Goal: Task Accomplishment & Management: Use online tool/utility

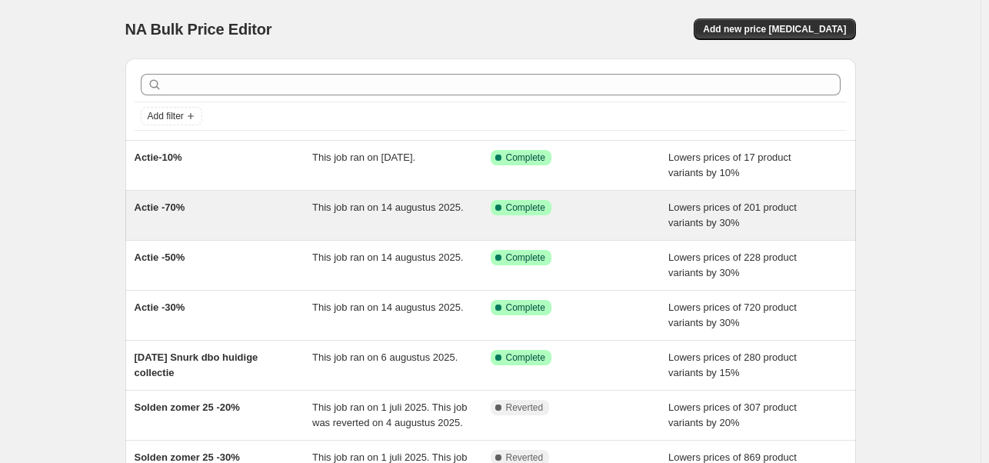
click at [232, 225] on div "Actie -70%" at bounding box center [224, 215] width 178 height 31
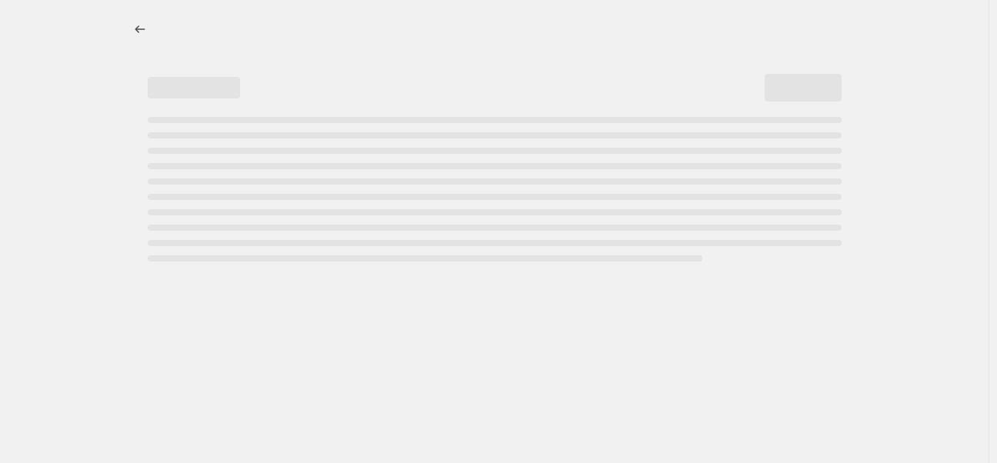
select select "percentage"
select select "tag"
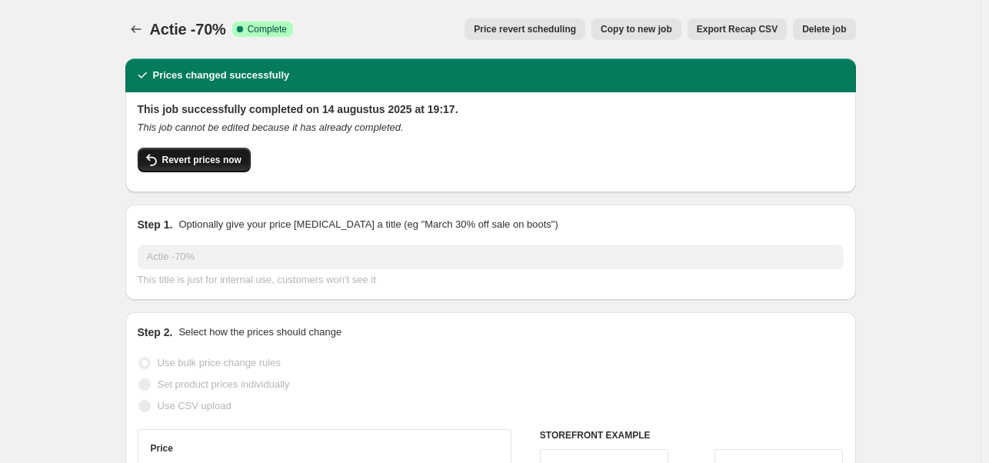
click at [203, 161] on span "Revert prices now" at bounding box center [201, 160] width 79 height 12
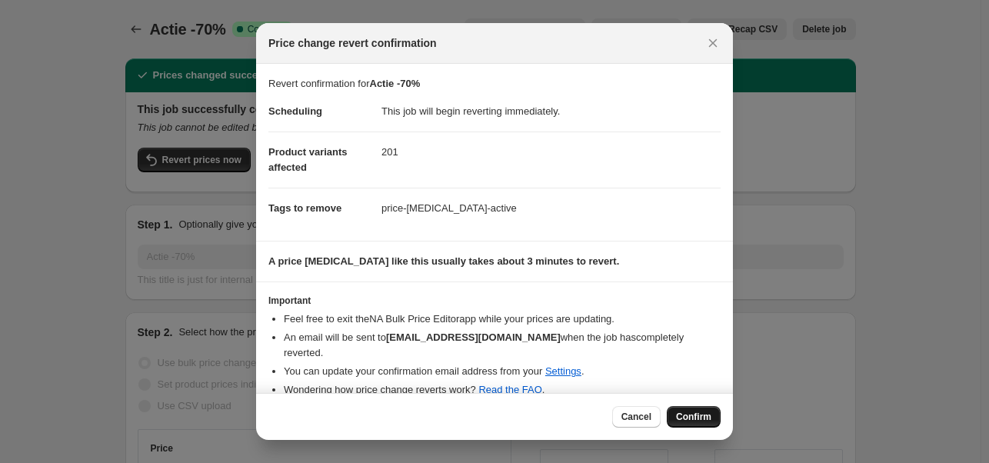
click at [697, 415] on span "Confirm" at bounding box center [693, 417] width 35 height 12
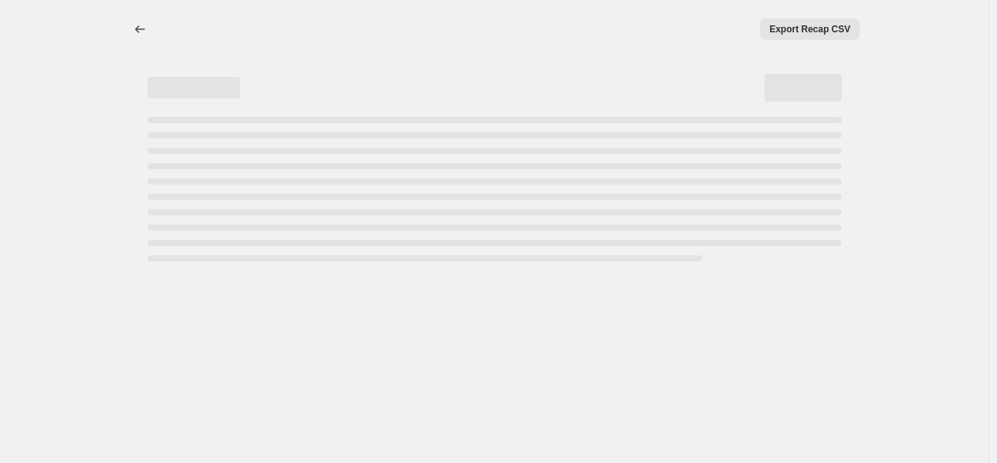
select select "percentage"
select select "tag"
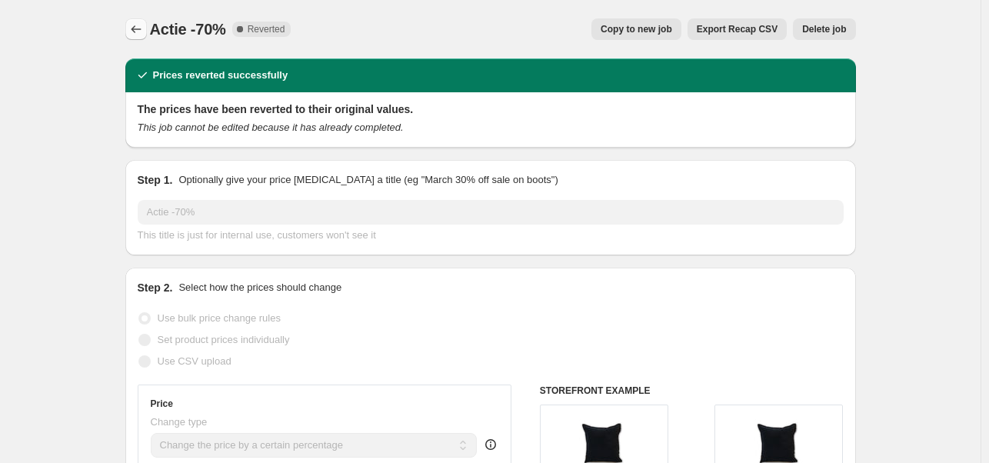
click at [135, 29] on icon "Price change jobs" at bounding box center [136, 29] width 10 height 8
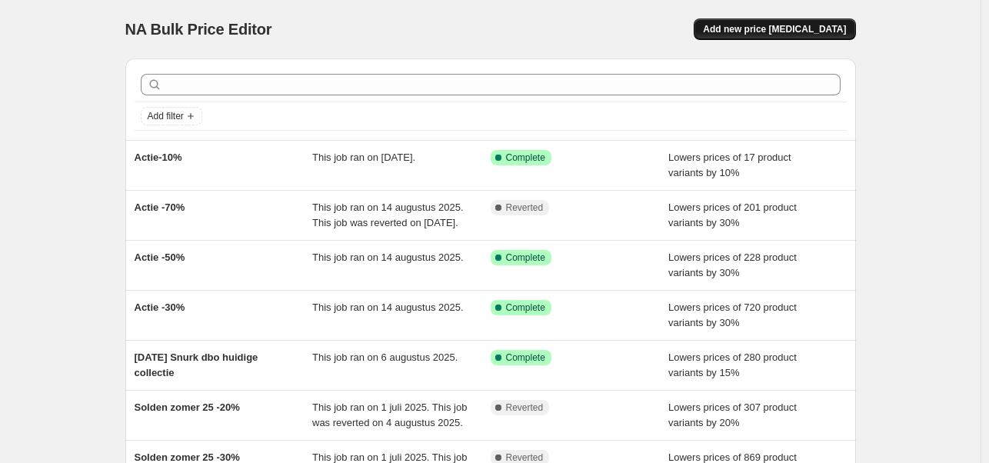
click at [750, 32] on span "Add new price [MEDICAL_DATA]" at bounding box center [774, 29] width 143 height 12
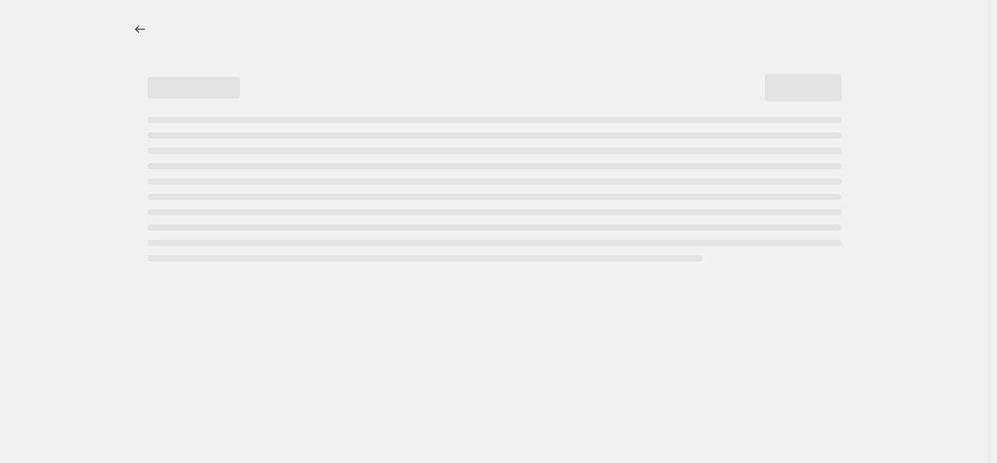
select select "percentage"
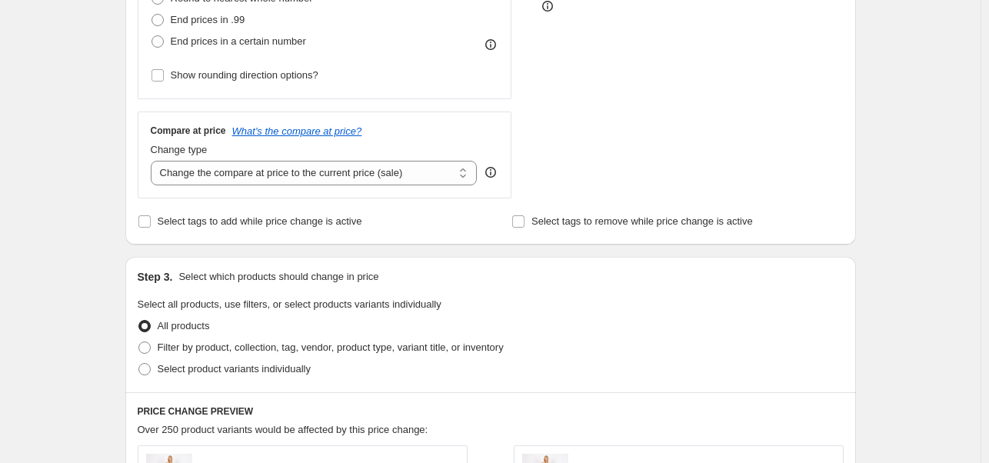
scroll to position [538, 0]
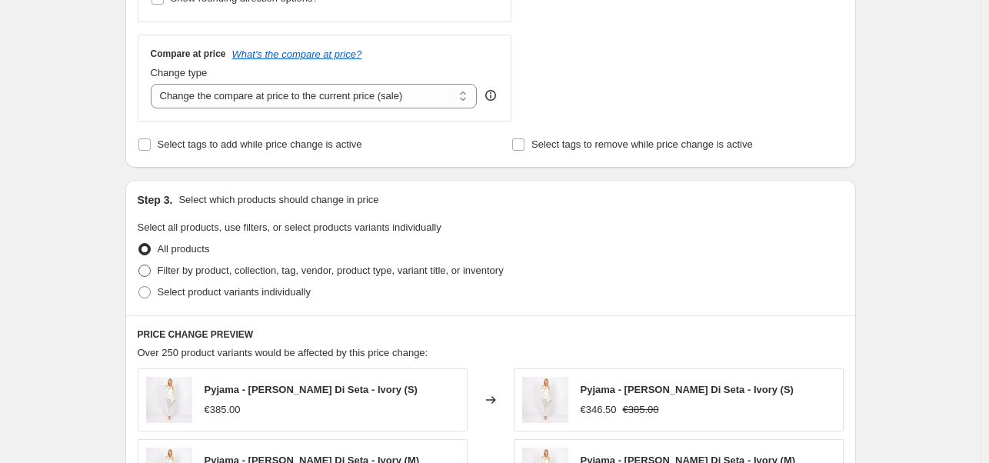
click at [147, 273] on span at bounding box center [144, 271] width 12 height 12
click at [139, 265] on input "Filter by product, collection, tag, vendor, product type, variant title, or inv…" at bounding box center [138, 265] width 1 height 1
radio input "true"
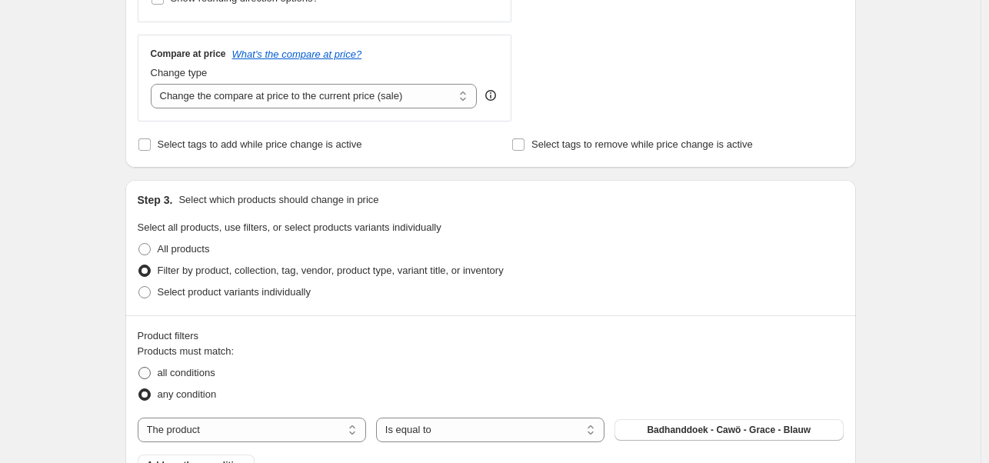
click at [148, 373] on span at bounding box center [144, 373] width 12 height 12
click at [139, 368] on input "all conditions" at bounding box center [138, 367] width 1 height 1
radio input "true"
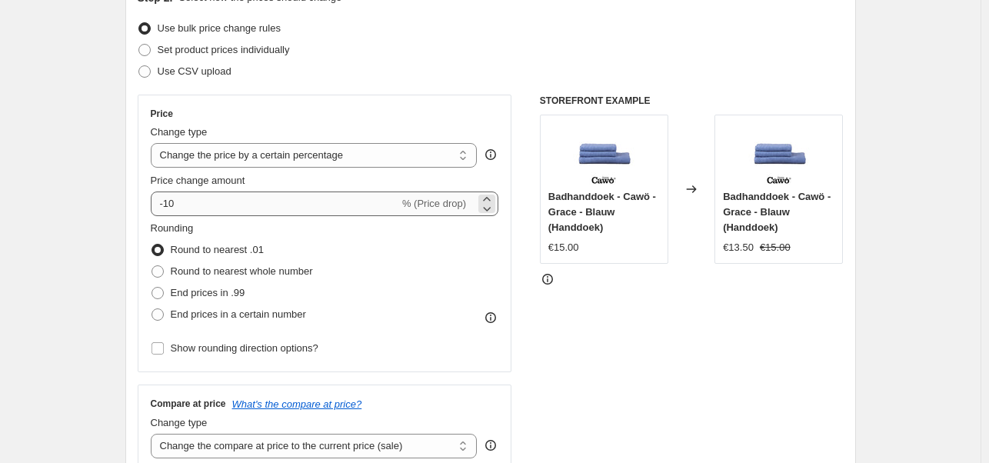
scroll to position [0, 0]
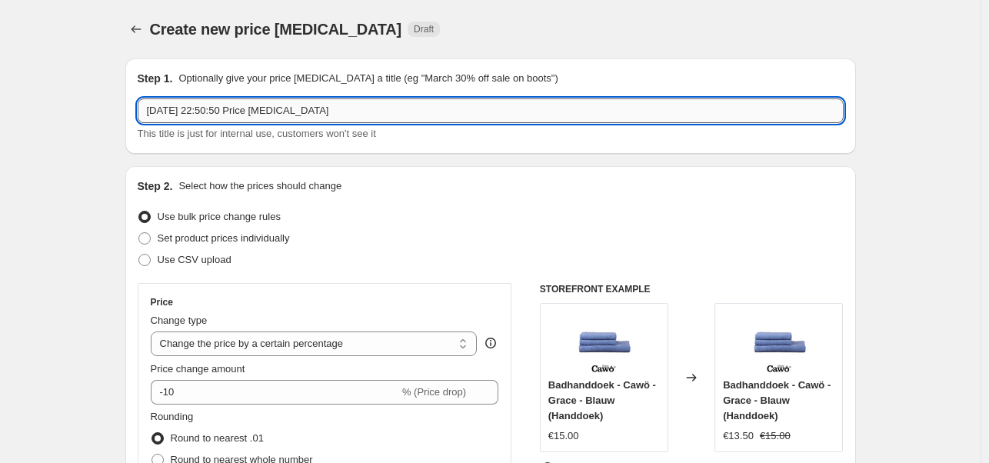
drag, startPoint x: 326, startPoint y: 111, endPoint x: 151, endPoint y: 115, distance: 175.4
click at [151, 115] on input "[DATE] 22:50:50 Price [MEDICAL_DATA]" at bounding box center [491, 110] width 706 height 25
click at [150, 111] on input "[DATE] 22:50:50 Price [MEDICAL_DATA]" at bounding box center [491, 110] width 706 height 25
type input "Actie -70% [DATE] 22:50:50 Price [MEDICAL_DATA]"
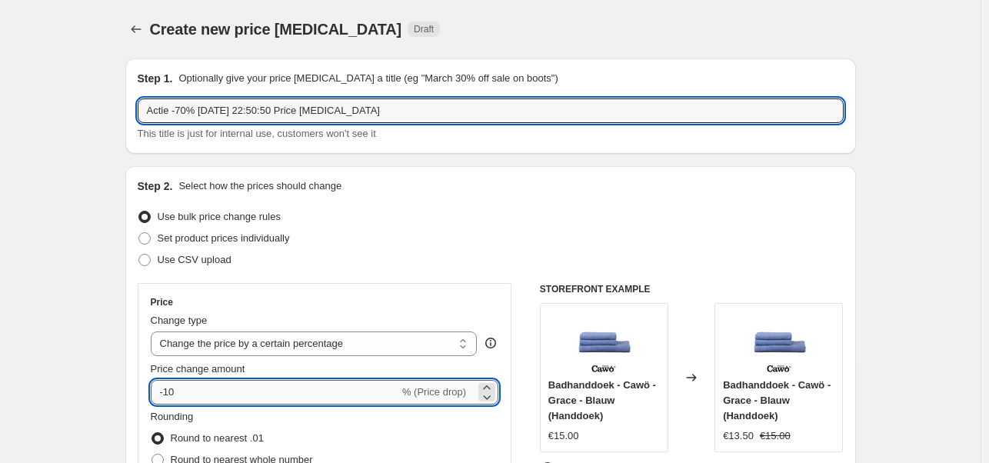
click at [171, 394] on input "-10" at bounding box center [275, 392] width 248 height 25
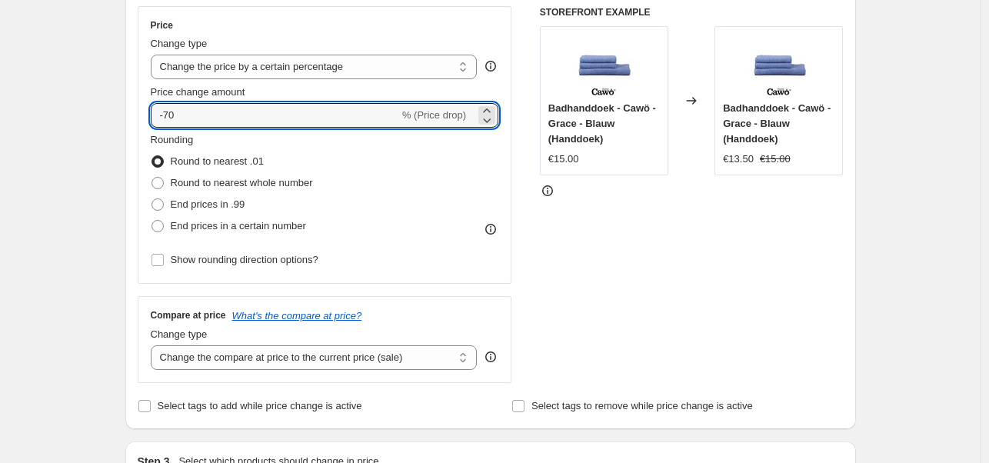
scroll to position [384, 0]
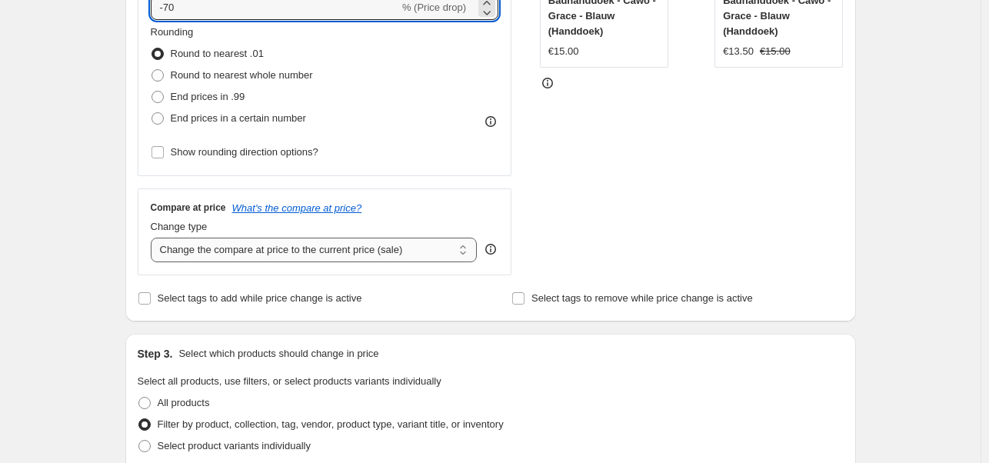
type input "-70"
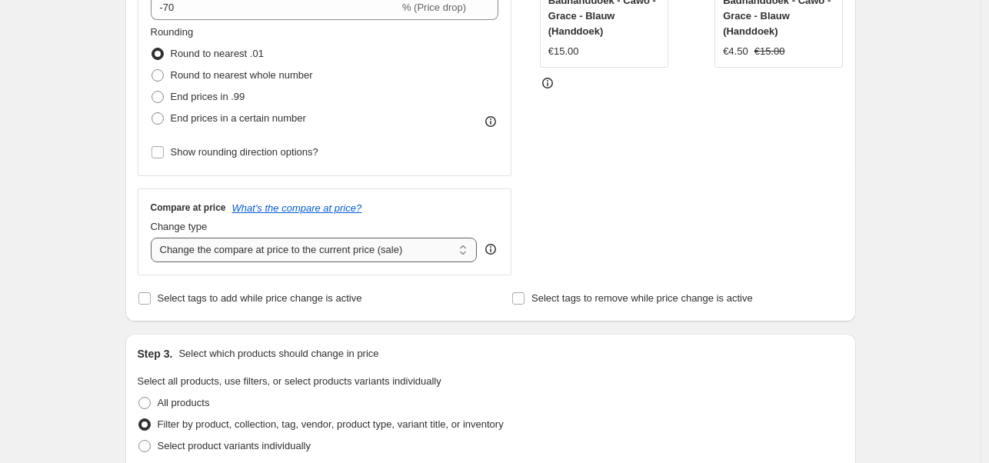
click at [463, 250] on select "Change the compare at price to the current price (sale) Change the compare at p…" at bounding box center [314, 250] width 327 height 25
click at [149, 299] on input "Select tags to add while price change is active" at bounding box center [144, 298] width 12 height 12
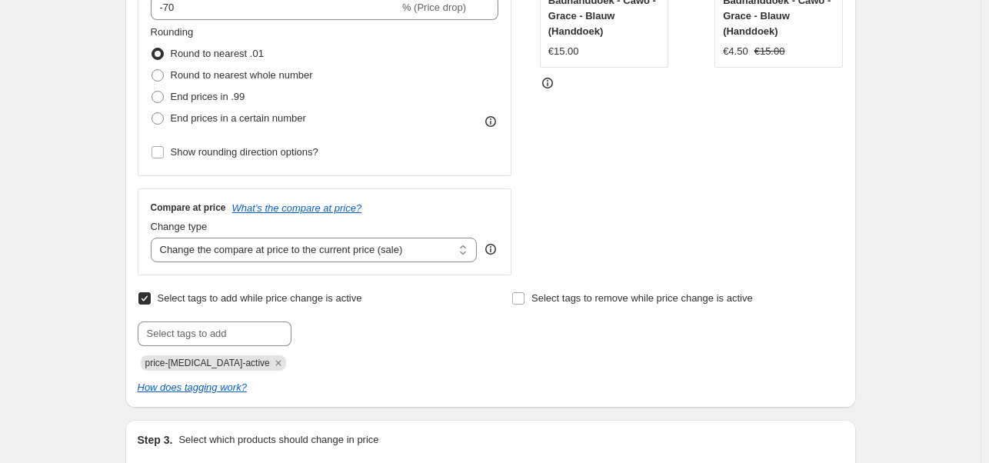
click at [149, 299] on input "Select tags to add while price change is active" at bounding box center [144, 298] width 12 height 12
checkbox input "false"
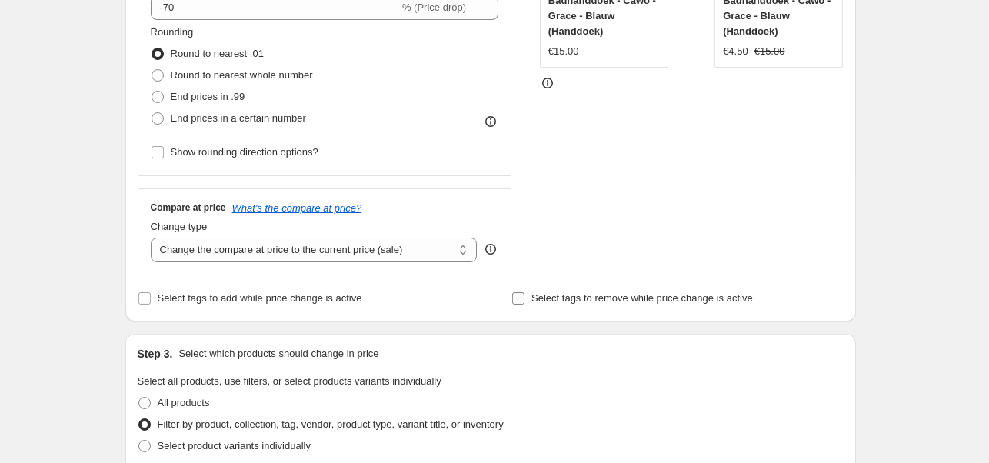
click at [521, 299] on input "Select tags to remove while price change is active" at bounding box center [518, 298] width 12 height 12
checkbox input "true"
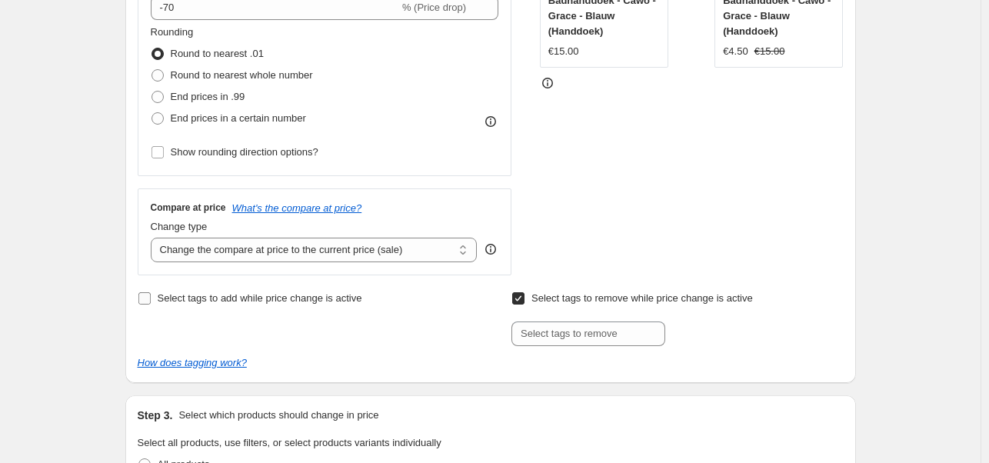
click at [148, 298] on input "Select tags to add while price change is active" at bounding box center [144, 298] width 12 height 12
checkbox input "true"
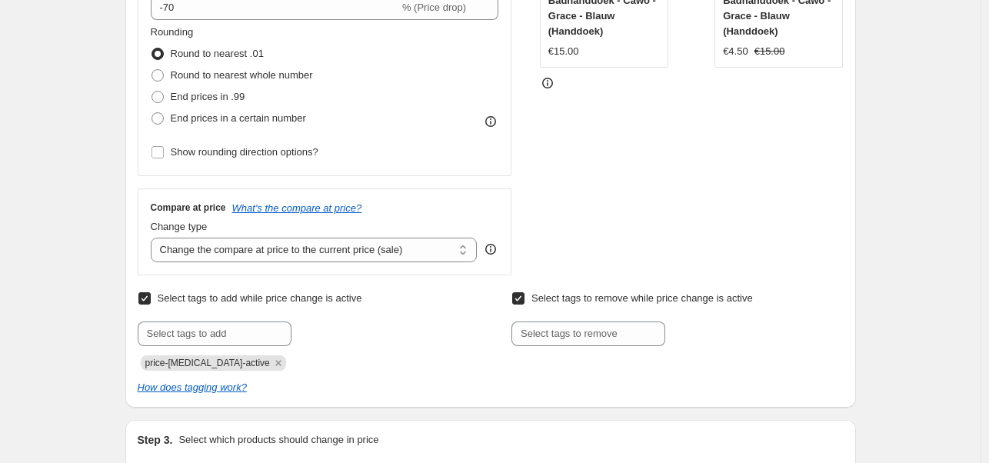
click at [521, 299] on input "Select tags to remove while price change is active" at bounding box center [518, 298] width 12 height 12
checkbox input "false"
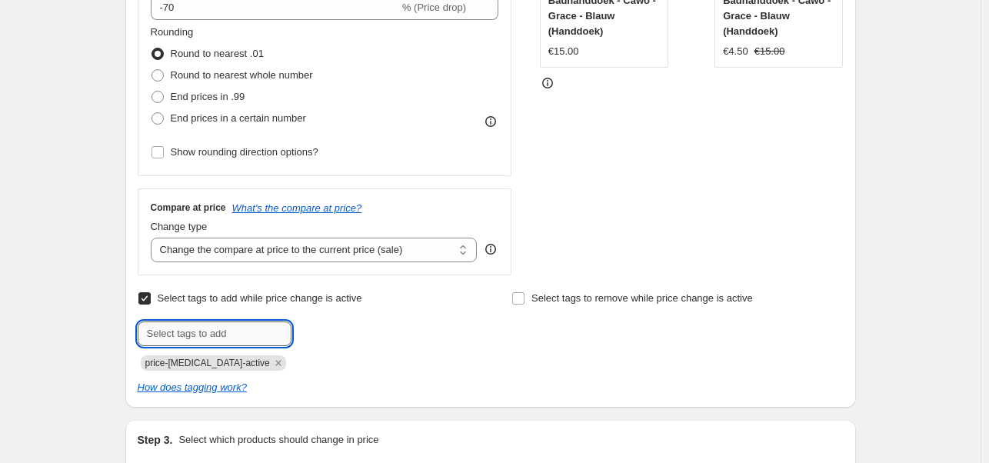
click at [261, 334] on input "text" at bounding box center [215, 333] width 154 height 25
click at [412, 348] on div "Submit price-[MEDICAL_DATA]-active" at bounding box center [303, 345] width 331 height 49
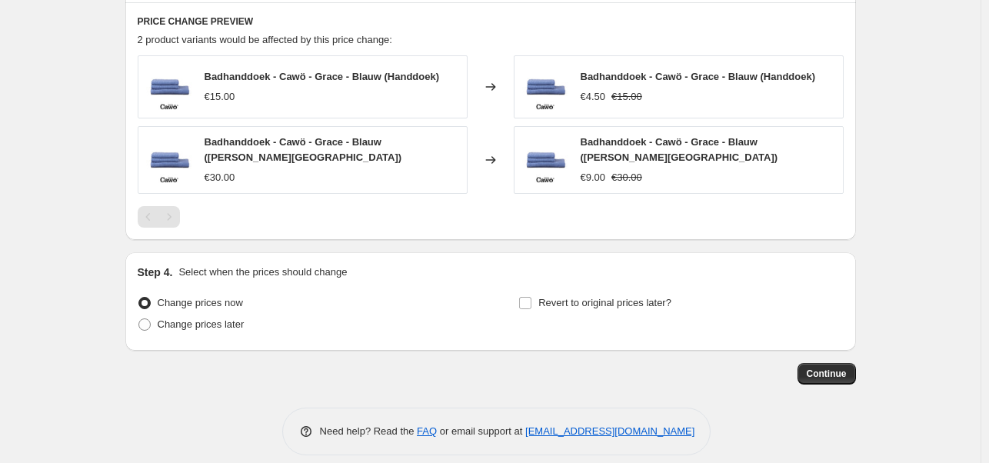
scroll to position [1120, 0]
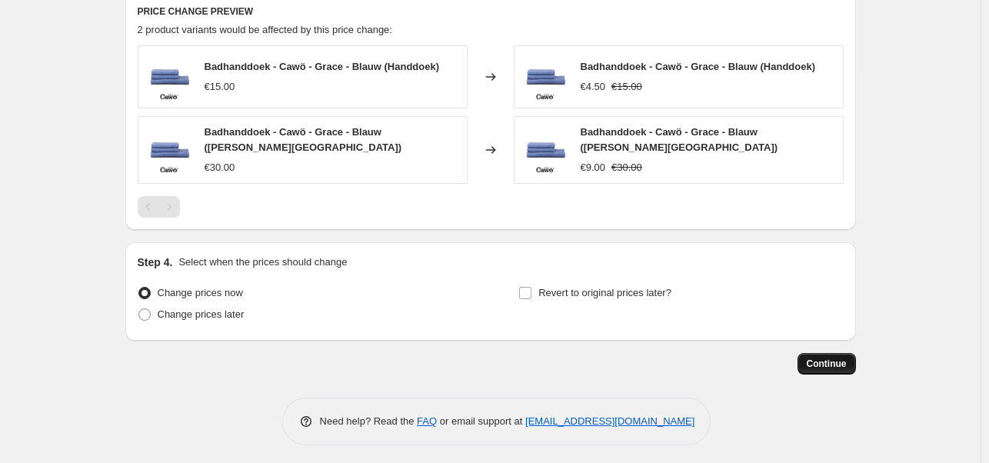
click at [834, 358] on span "Continue" at bounding box center [827, 364] width 40 height 12
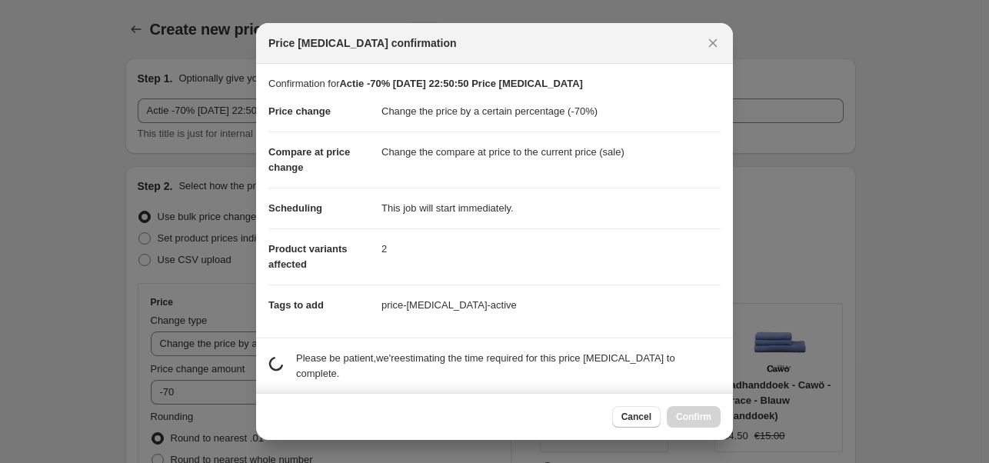
scroll to position [0, 0]
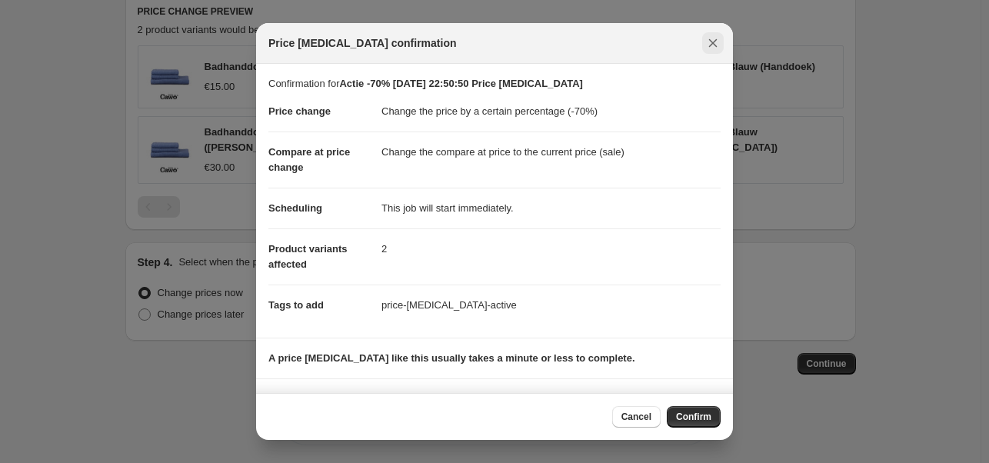
click at [710, 38] on icon "Close" at bounding box center [712, 42] width 15 height 15
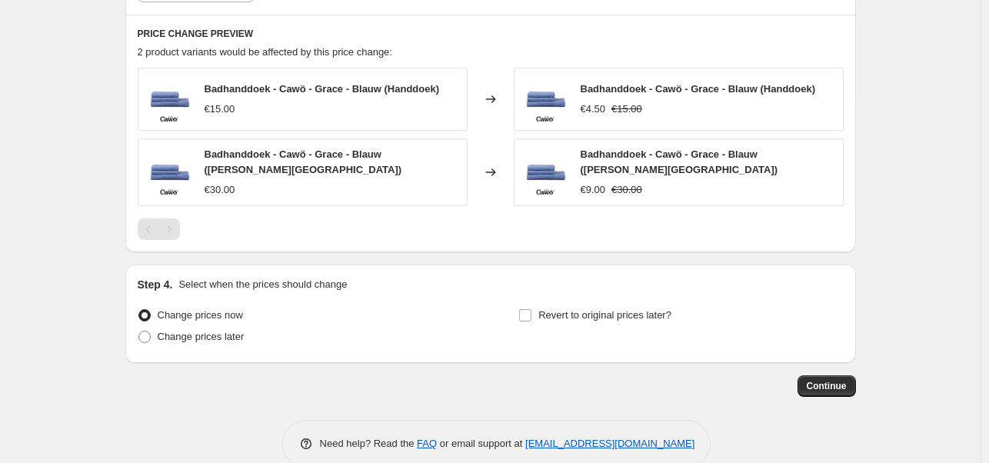
scroll to position [1120, 0]
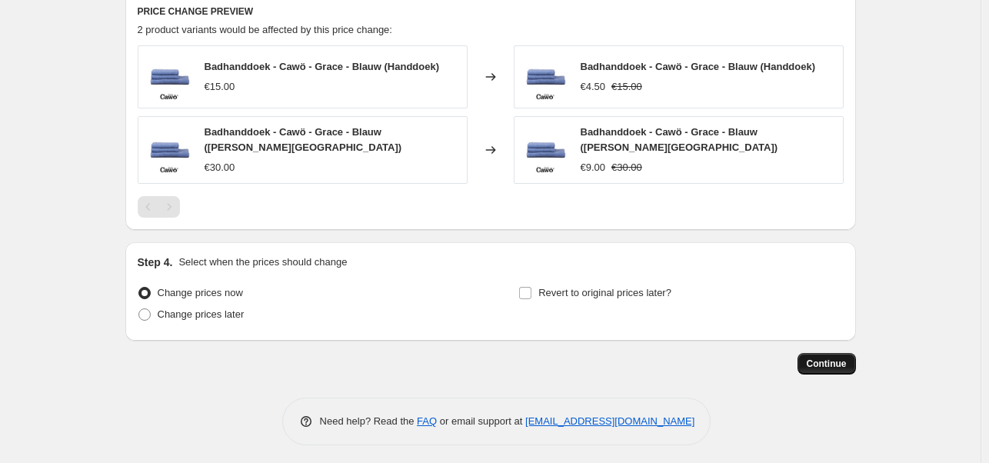
click at [830, 358] on span "Continue" at bounding box center [827, 364] width 40 height 12
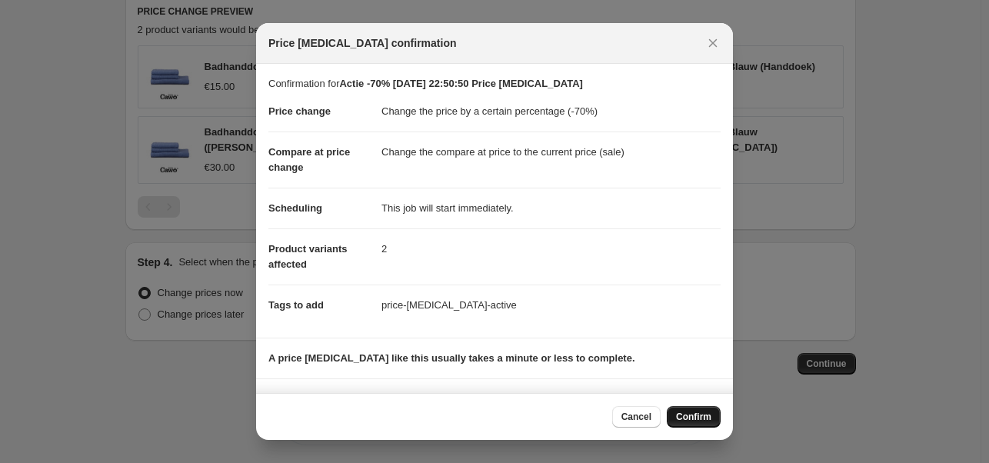
click at [688, 418] on span "Confirm" at bounding box center [693, 417] width 35 height 12
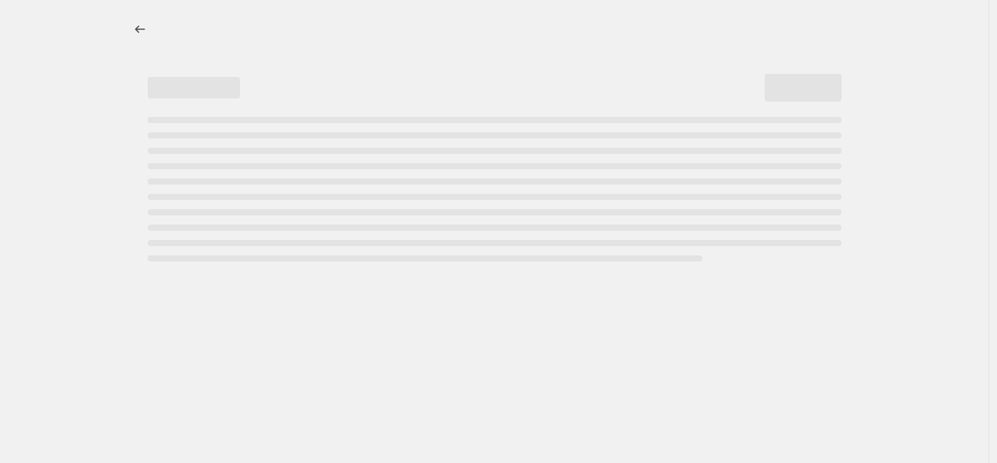
select select "percentage"
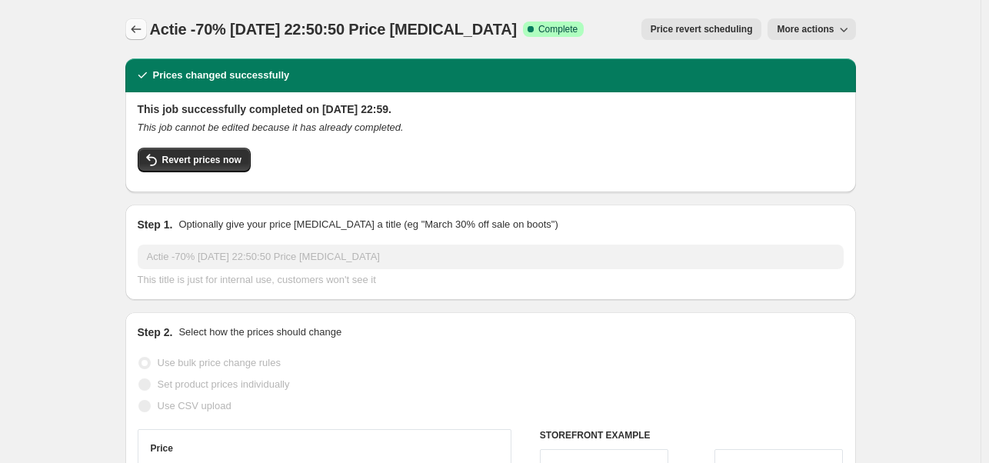
click at [133, 28] on icon "Price change jobs" at bounding box center [135, 29] width 15 height 15
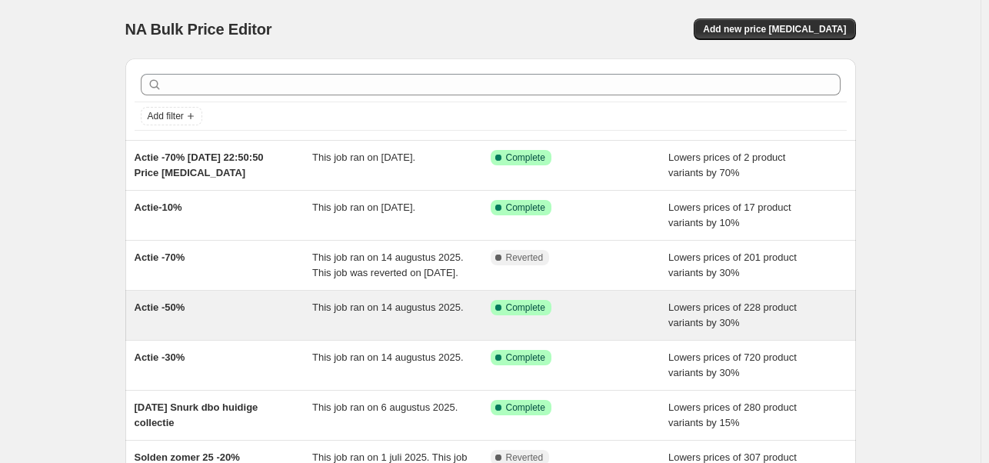
click at [216, 324] on div "Actie -50%" at bounding box center [224, 315] width 178 height 31
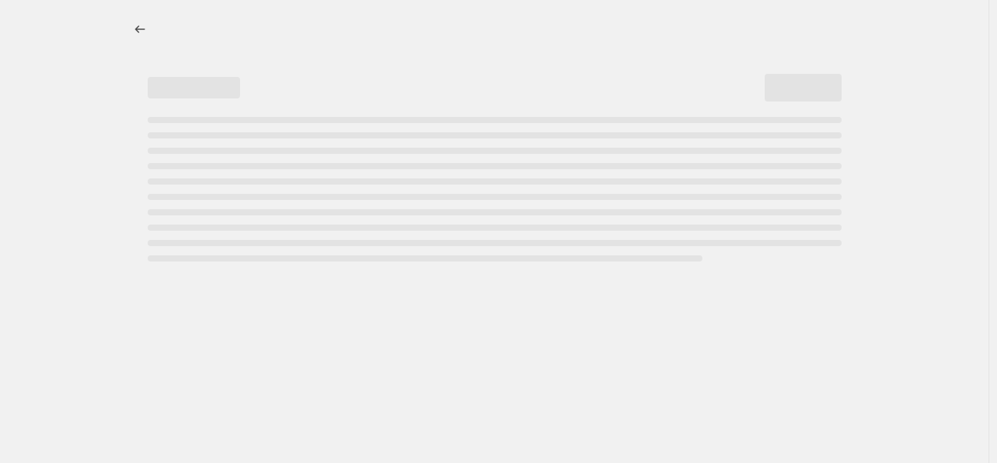
select select "percentage"
select select "tag"
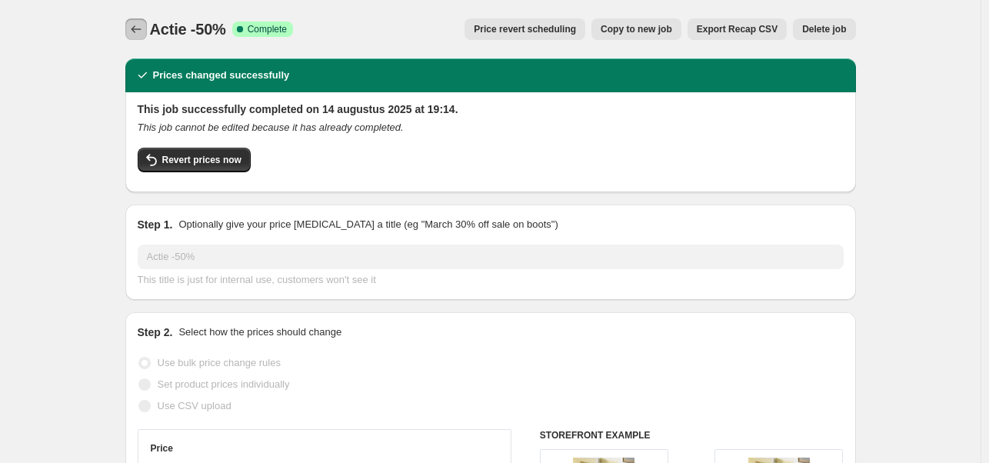
click at [138, 29] on icon "Price change jobs" at bounding box center [136, 29] width 10 height 8
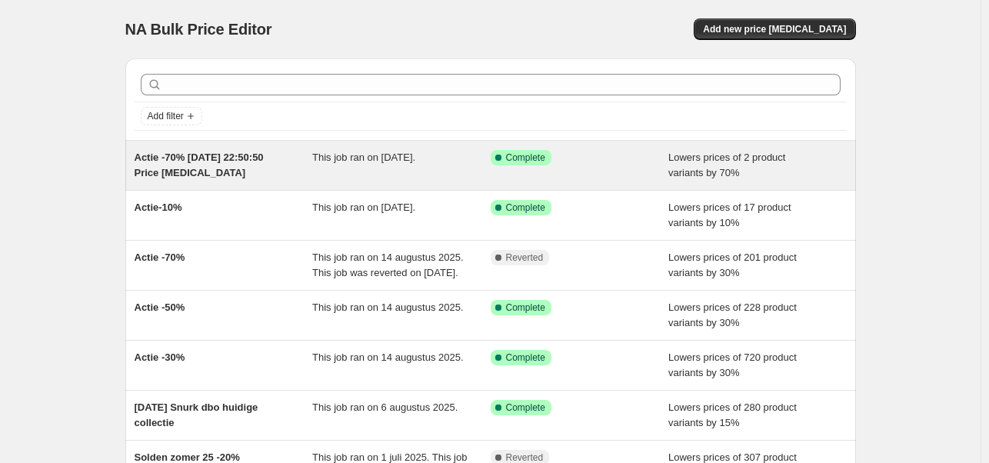
click at [195, 164] on div "Actie -70% [DATE] 22:50:50 Price [MEDICAL_DATA]" at bounding box center [224, 165] width 178 height 31
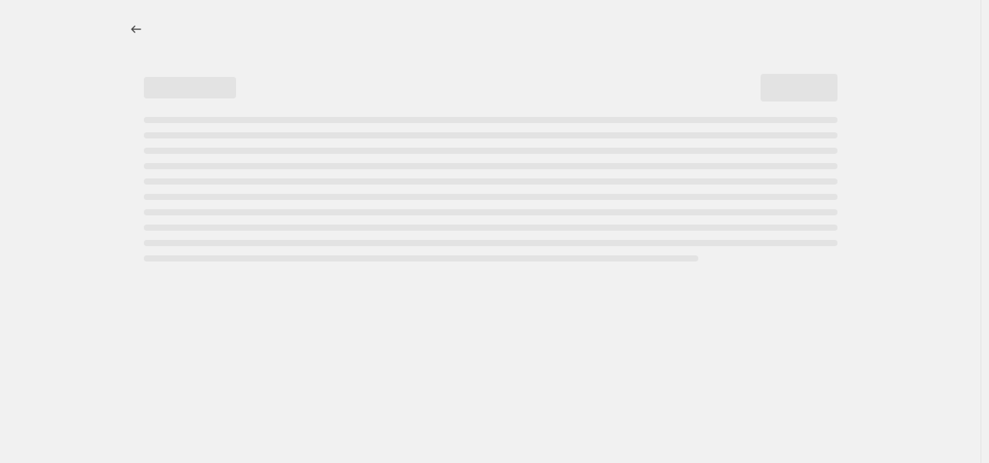
select select "percentage"
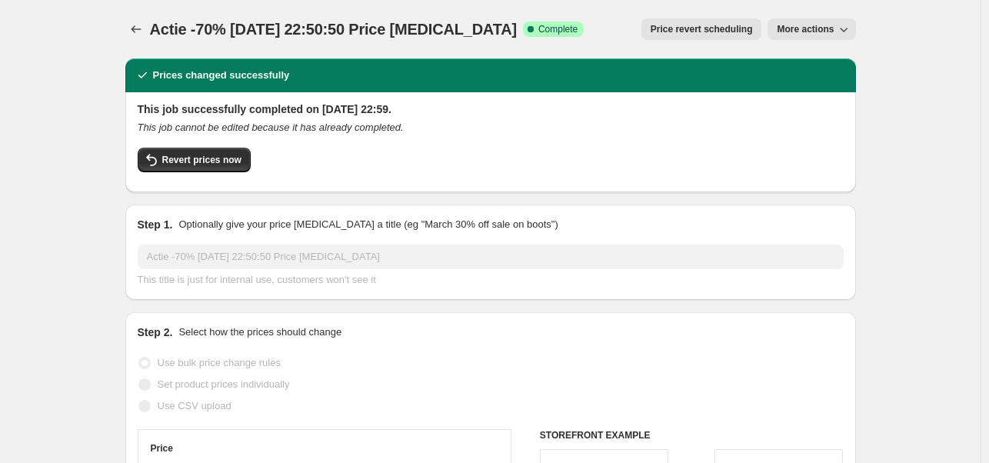
click at [830, 26] on span "More actions" at bounding box center [805, 29] width 57 height 12
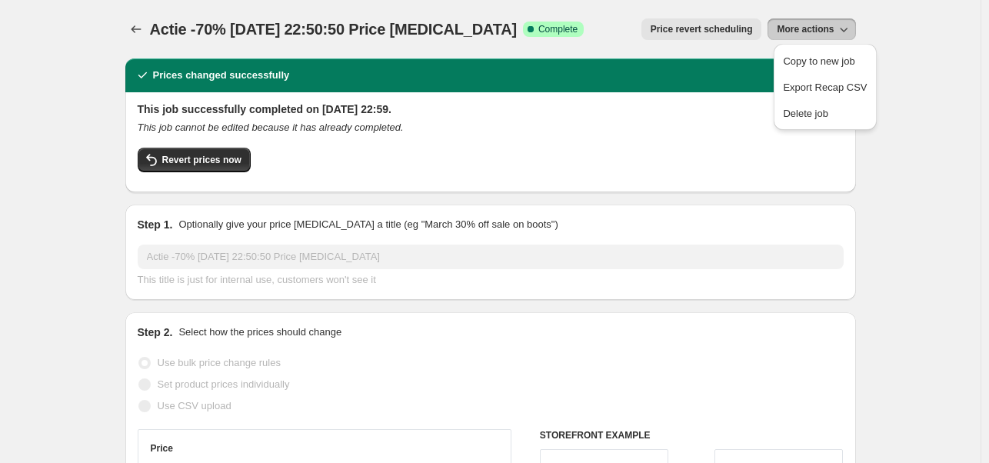
click at [617, 25] on div "Price revert scheduling More actions" at bounding box center [725, 29] width 259 height 22
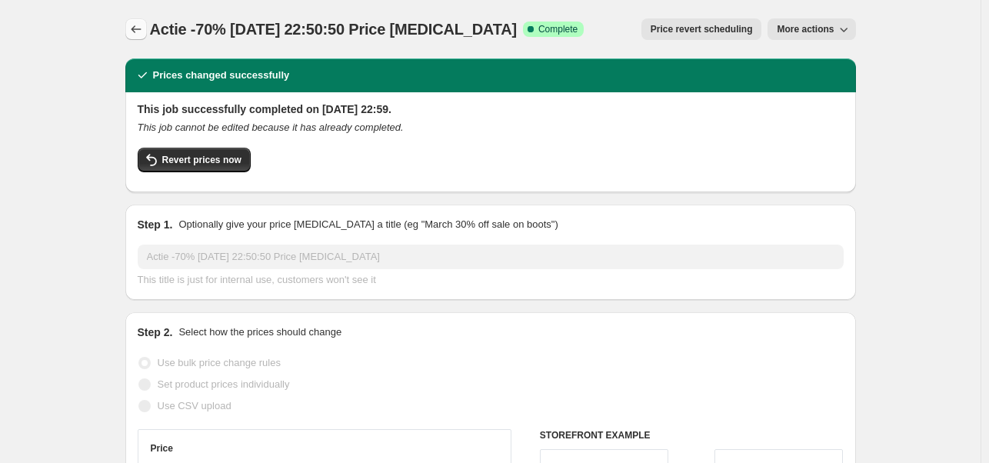
click at [138, 28] on icon "Price change jobs" at bounding box center [135, 29] width 15 height 15
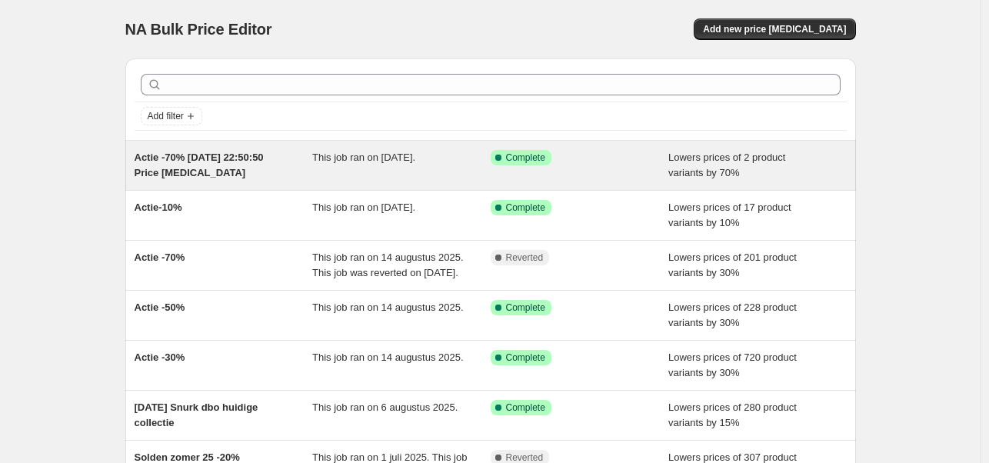
click at [225, 165] on span "Actie -70% [DATE] 22:50:50 Price [MEDICAL_DATA]" at bounding box center [199, 164] width 129 height 27
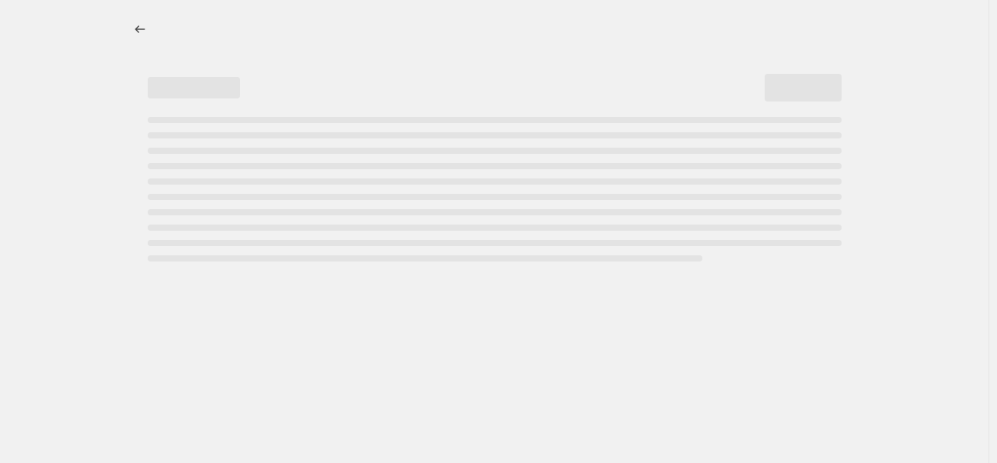
select select "percentage"
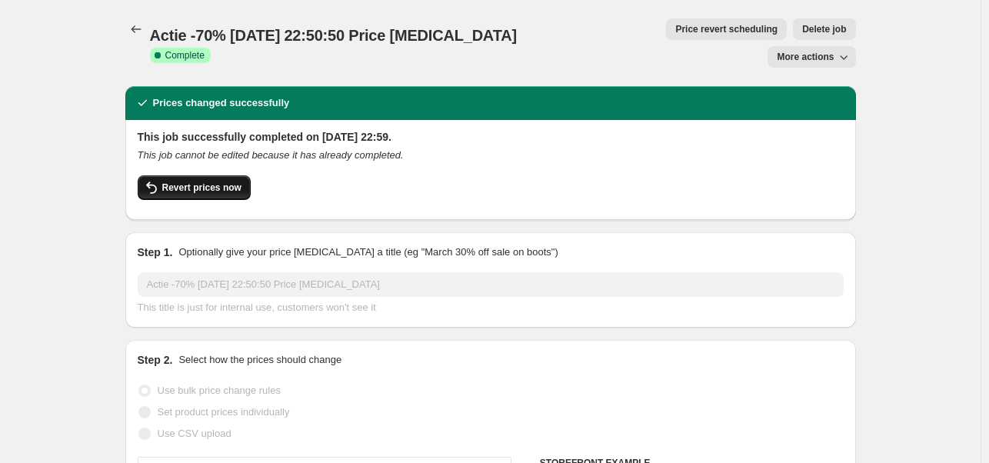
click at [208, 185] on span "Revert prices now" at bounding box center [201, 187] width 79 height 12
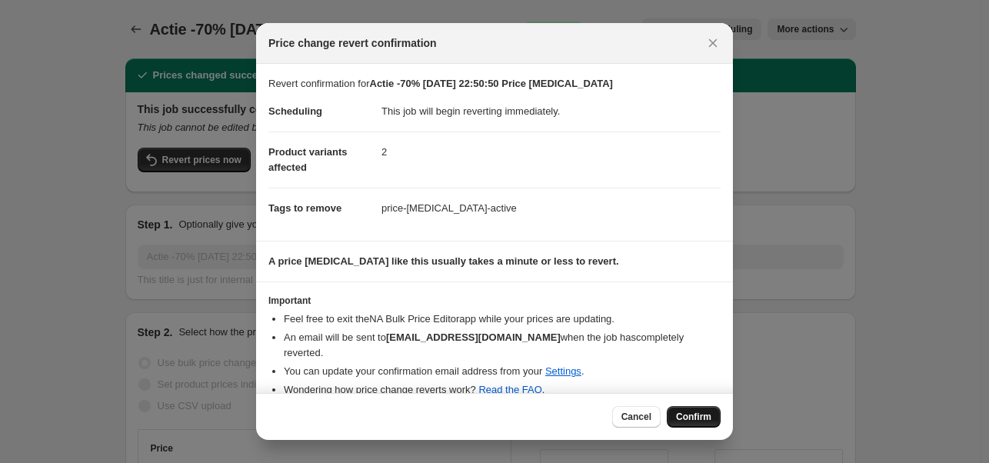
click at [683, 417] on span "Confirm" at bounding box center [693, 417] width 35 height 12
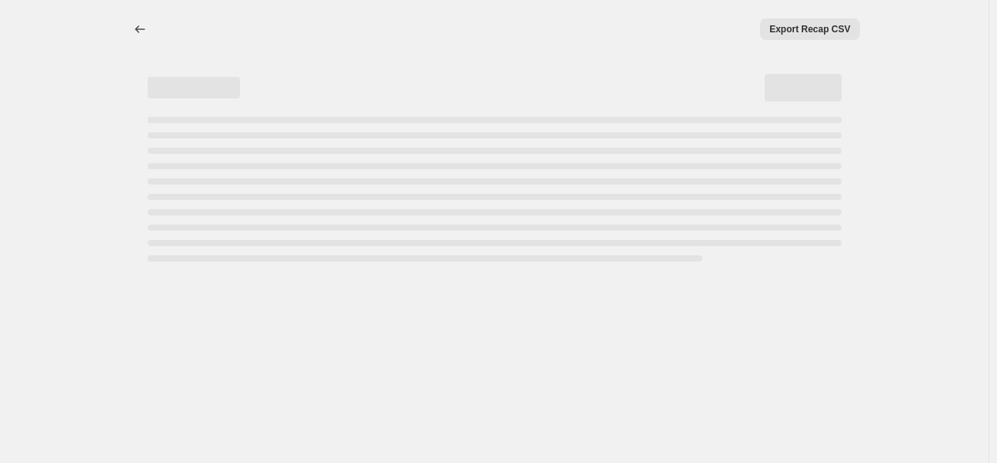
select select "percentage"
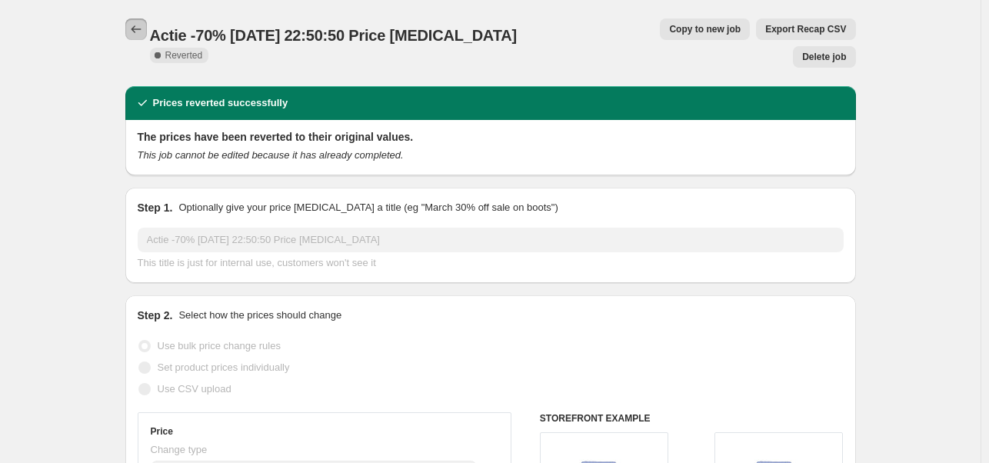
click at [141, 28] on icon "Price change jobs" at bounding box center [135, 29] width 15 height 15
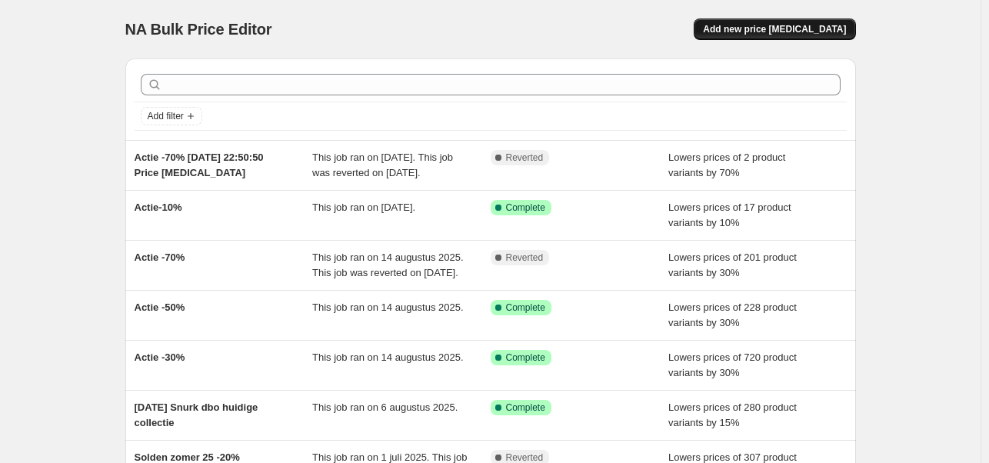
click at [797, 32] on span "Add new price [MEDICAL_DATA]" at bounding box center [774, 29] width 143 height 12
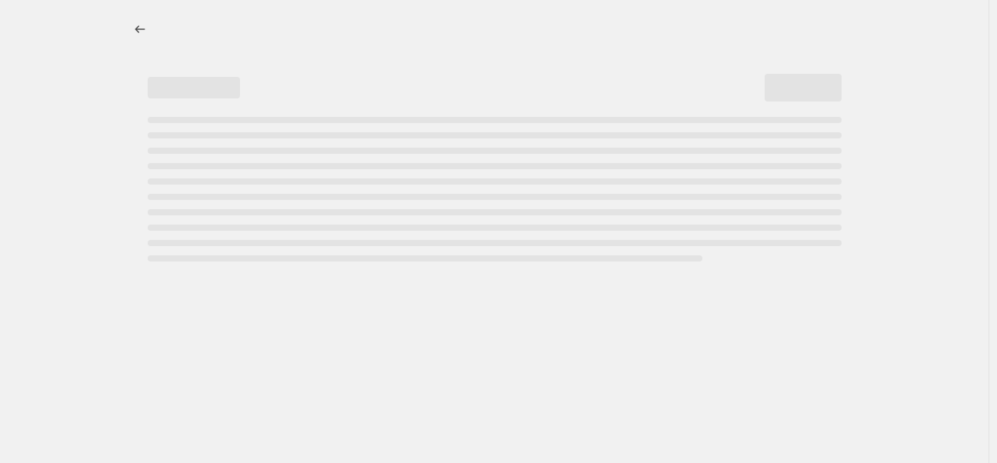
select select "percentage"
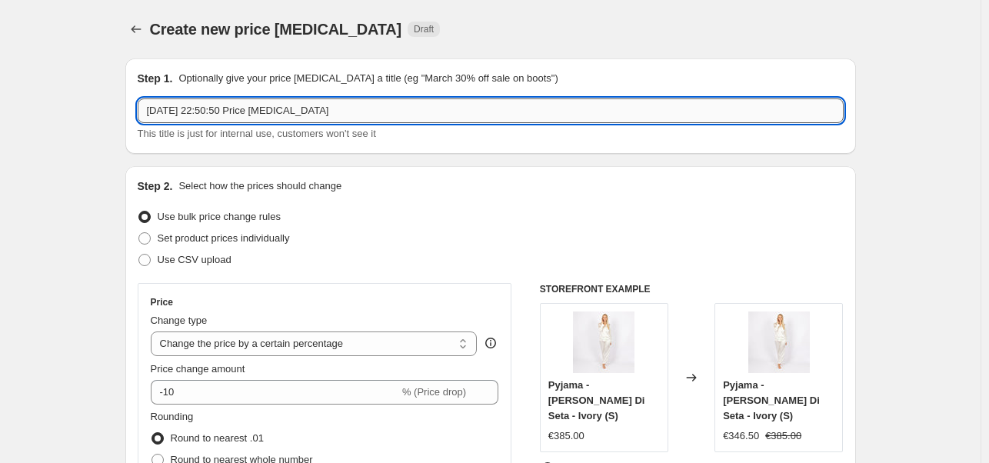
click at [146, 108] on input "[DATE] 22:50:50 Price [MEDICAL_DATA]" at bounding box center [491, 110] width 706 height 25
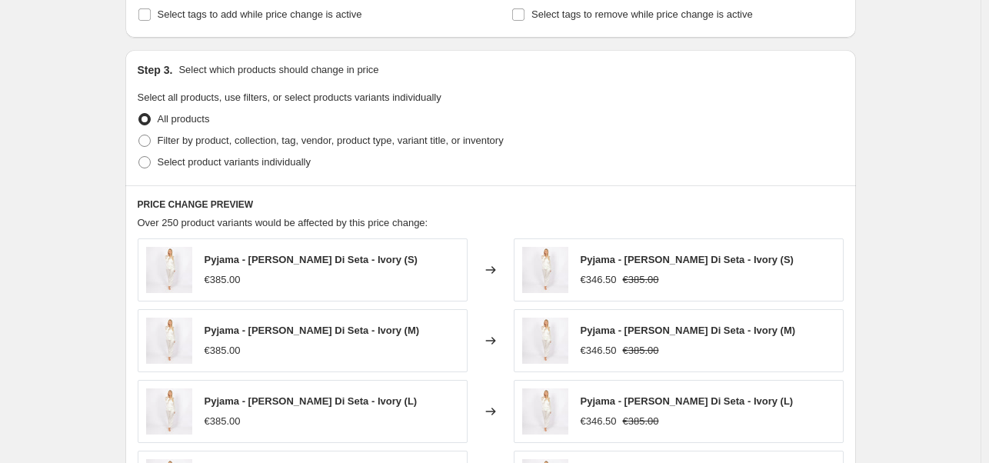
scroll to position [692, 0]
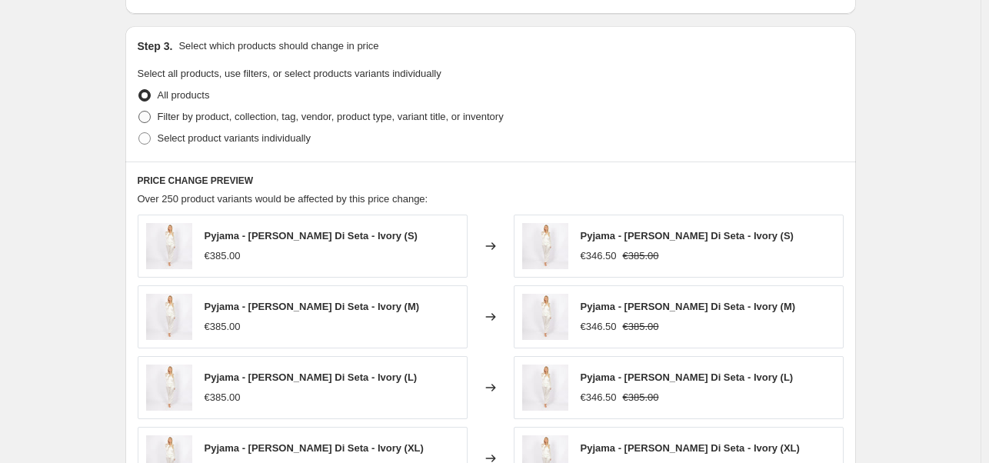
type input "Actie -70% 2 [DATE] 22:50:50 Price [MEDICAL_DATA]"
click at [148, 118] on span at bounding box center [144, 117] width 12 height 12
click at [139, 111] on input "Filter by product, collection, tag, vendor, product type, variant title, or inv…" at bounding box center [138, 111] width 1 height 1
radio input "true"
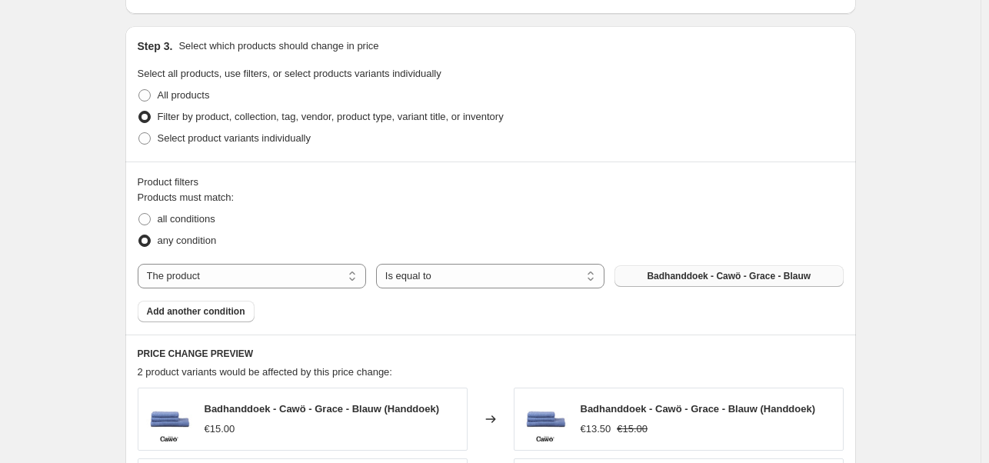
click at [687, 278] on span "Badhanddoek - Cawö - Grace - Blauw" at bounding box center [729, 276] width 164 height 12
click at [668, 278] on span "Badhanddoek - Cawö - Grace - Blauw" at bounding box center [729, 276] width 164 height 12
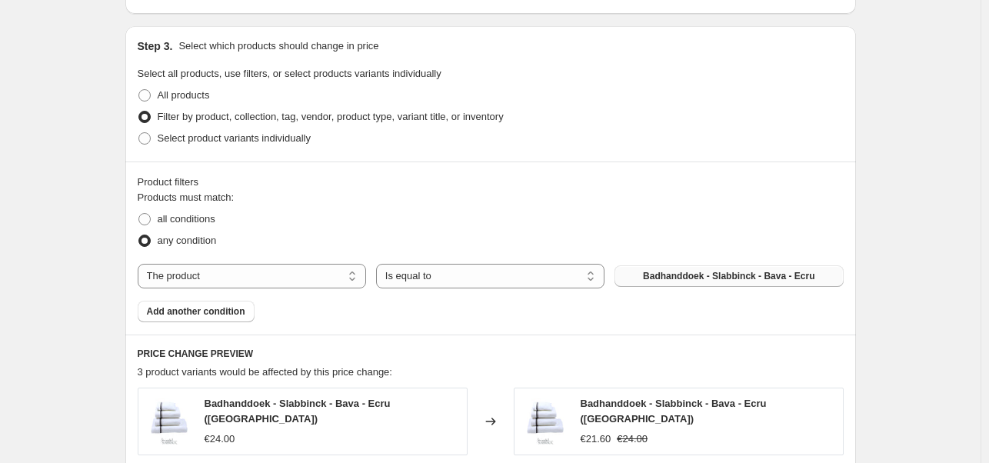
click at [654, 277] on span "Badhanddoek - Slabbinck - Bava - Ecru" at bounding box center [728, 276] width 171 height 12
click at [649, 280] on button "Badhanddoek - Slabbinck - Bava - Ecru" at bounding box center [728, 276] width 228 height 22
click at [148, 219] on span at bounding box center [144, 219] width 12 height 12
click at [139, 214] on input "all conditions" at bounding box center [138, 213] width 1 height 1
radio input "true"
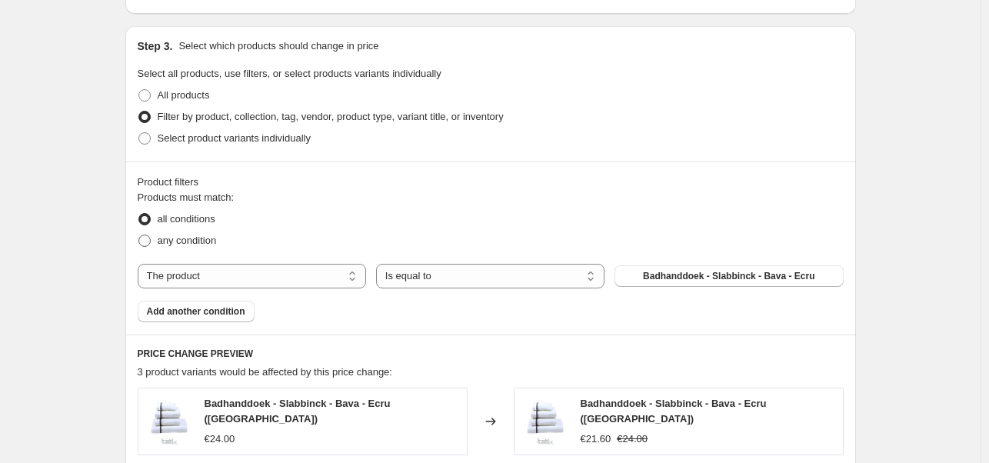
click at [145, 241] on span at bounding box center [144, 241] width 12 height 12
click at [139, 235] on input "any condition" at bounding box center [138, 235] width 1 height 1
radio input "true"
click at [716, 279] on span "Badhanddoek - Slabbinck - Bava - Ecru" at bounding box center [728, 276] width 171 height 12
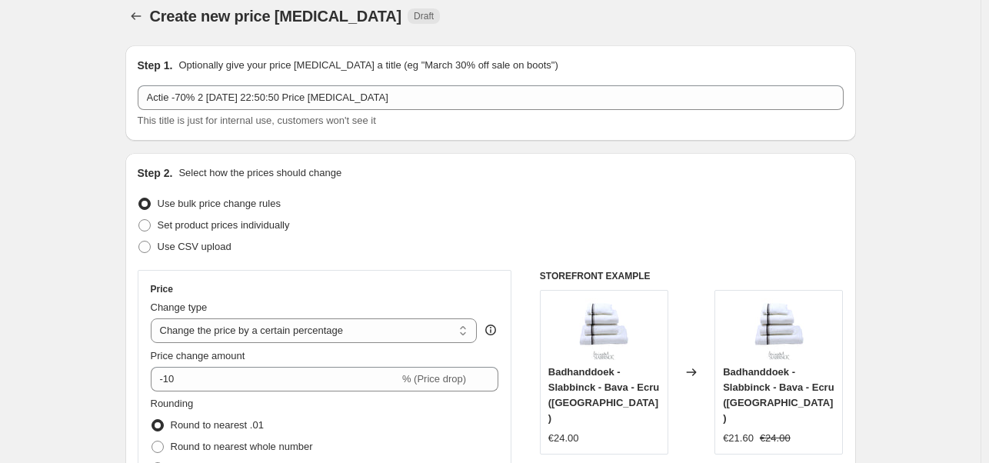
scroll to position [0, 0]
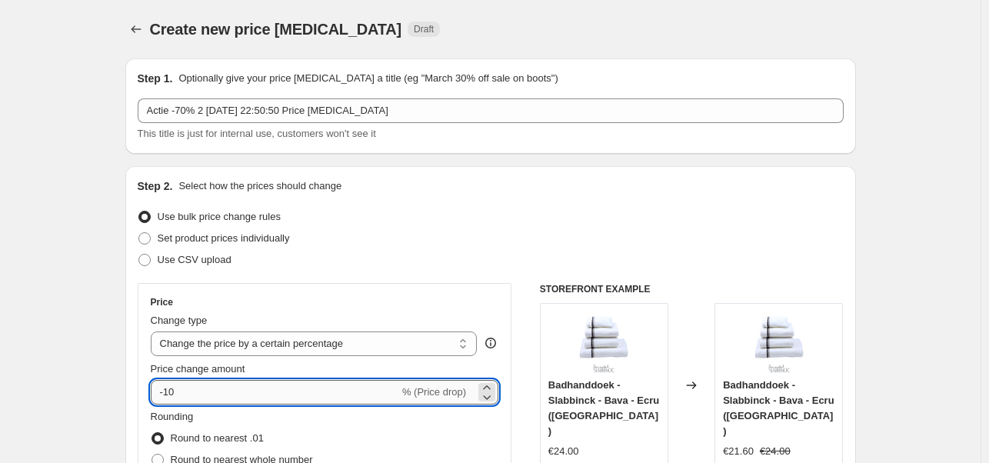
click at [172, 389] on input "-10" at bounding box center [275, 392] width 248 height 25
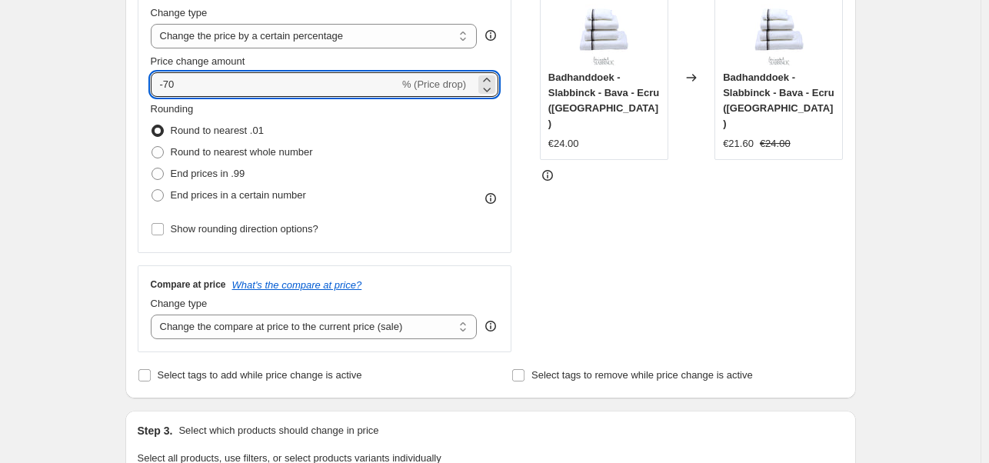
scroll to position [384, 0]
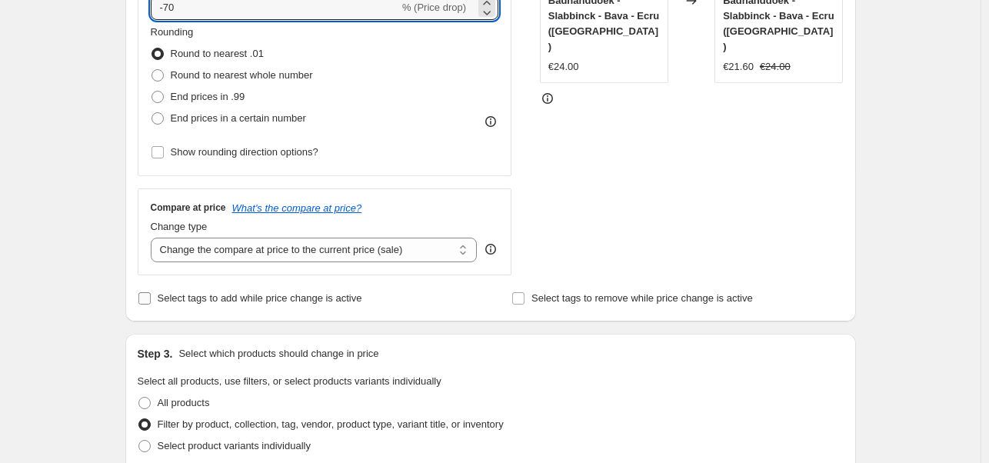
type input "-70"
click at [148, 300] on input "Select tags to add while price change is active" at bounding box center [144, 298] width 12 height 12
checkbox input "true"
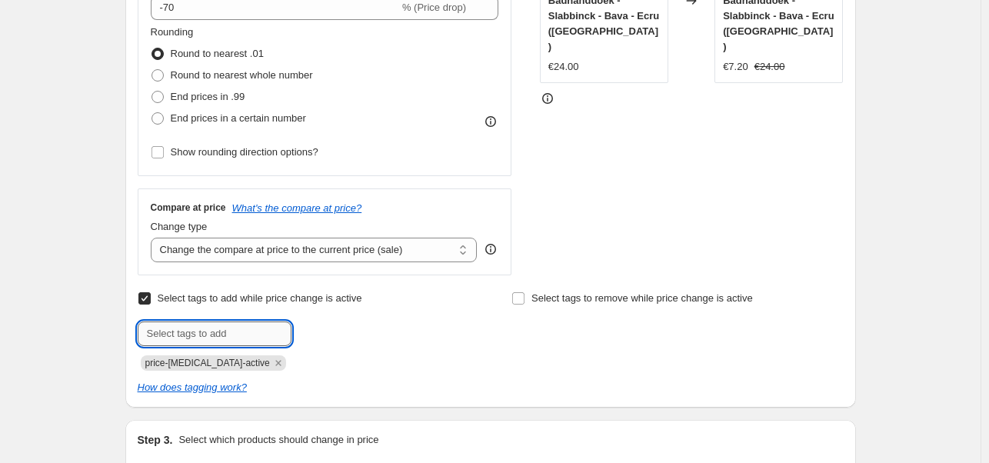
click at [241, 335] on input "text" at bounding box center [215, 333] width 154 height 25
drag, startPoint x: 185, startPoint y: 339, endPoint x: 144, endPoint y: 344, distance: 41.1
click at [144, 344] on input "actie70" at bounding box center [215, 333] width 154 height 25
type input "Actie70"
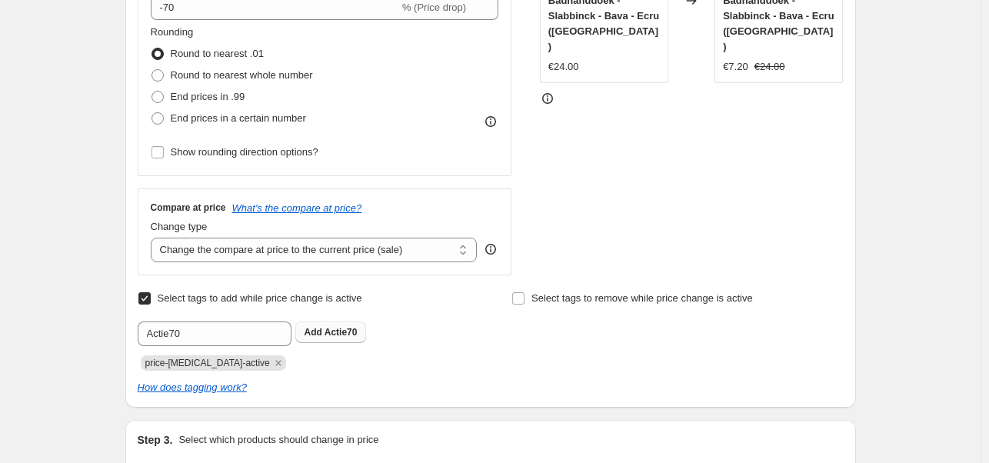
click at [344, 330] on span "Actie70" at bounding box center [340, 332] width 33 height 11
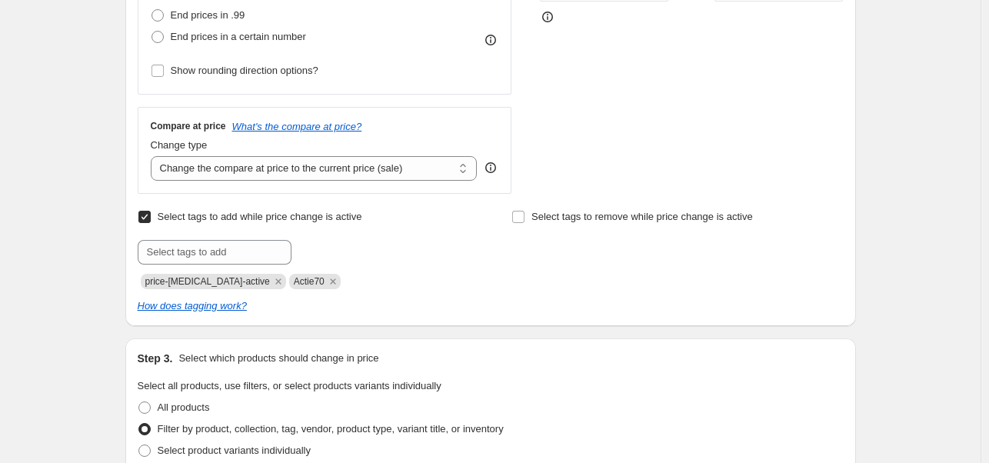
scroll to position [461, 0]
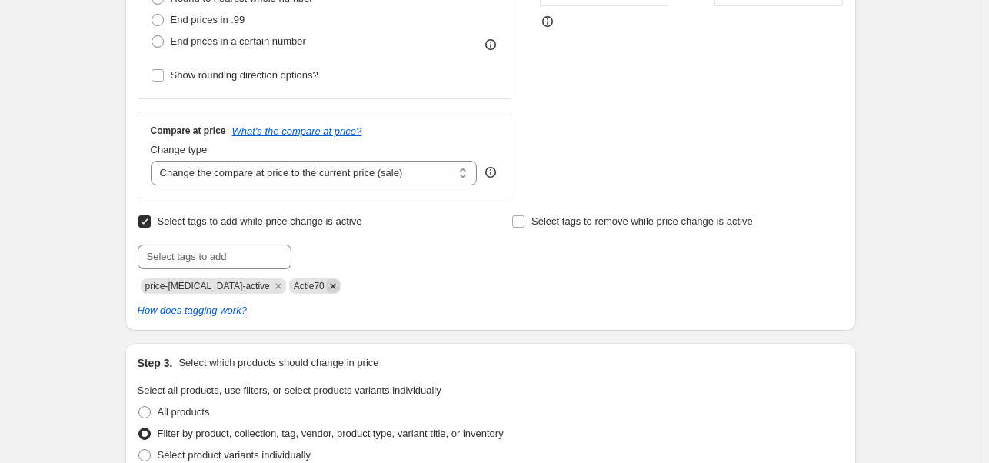
click at [326, 287] on icon "Remove Actie70" at bounding box center [333, 286] width 14 height 14
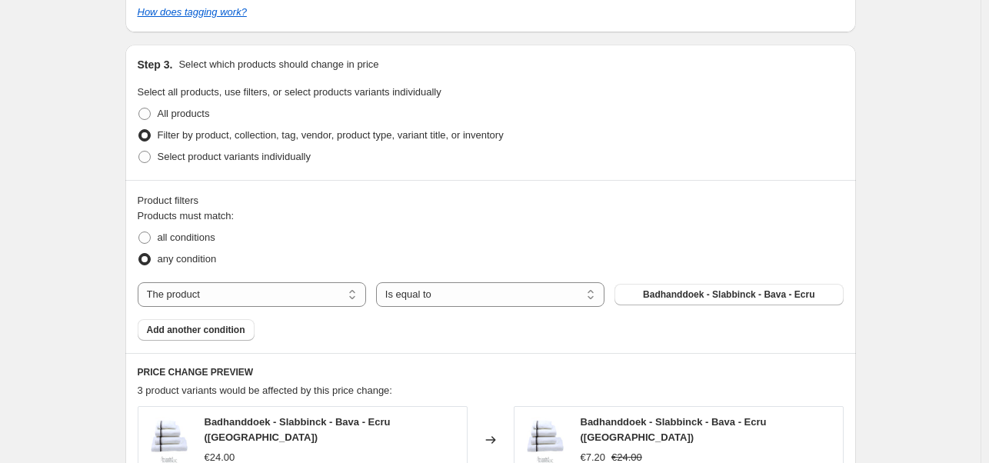
scroll to position [769, 0]
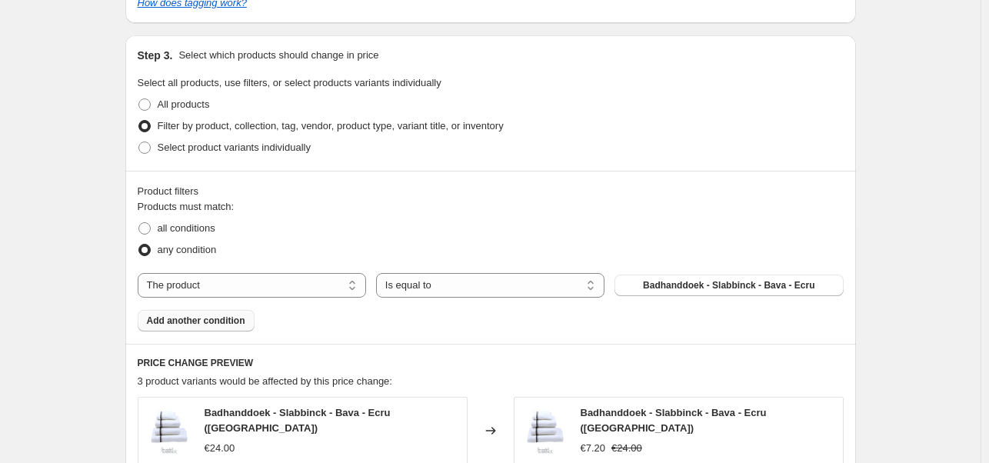
click at [200, 322] on span "Add another condition" at bounding box center [196, 320] width 98 height 12
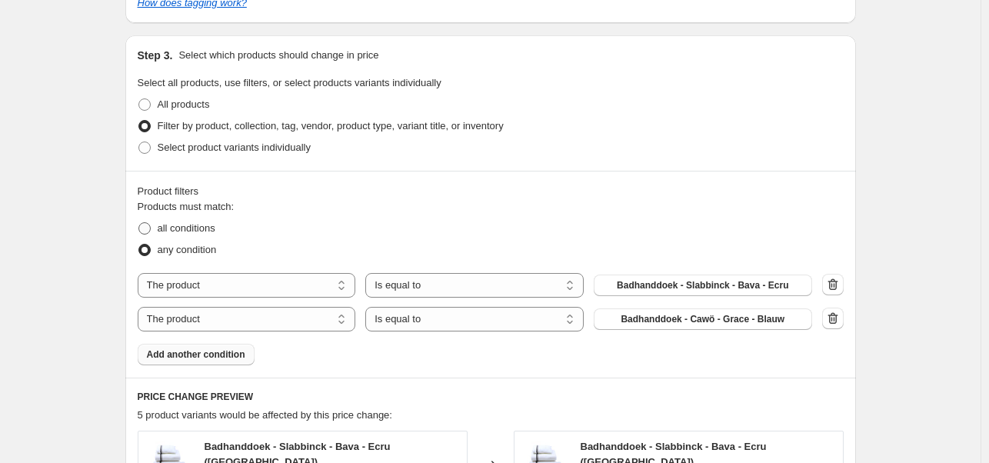
click at [151, 228] on span at bounding box center [144, 228] width 12 height 12
click at [139, 223] on input "all conditions" at bounding box center [138, 222] width 1 height 1
radio input "true"
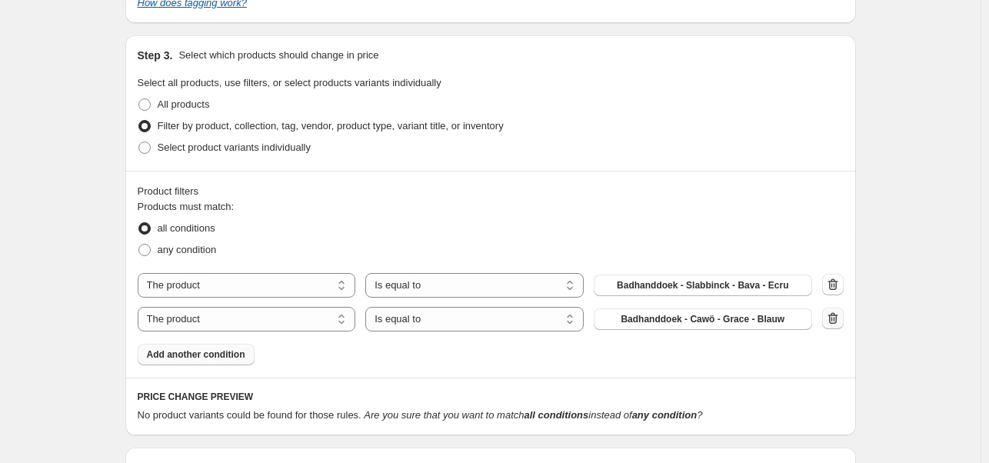
click at [834, 319] on icon "button" at bounding box center [832, 318] width 15 height 15
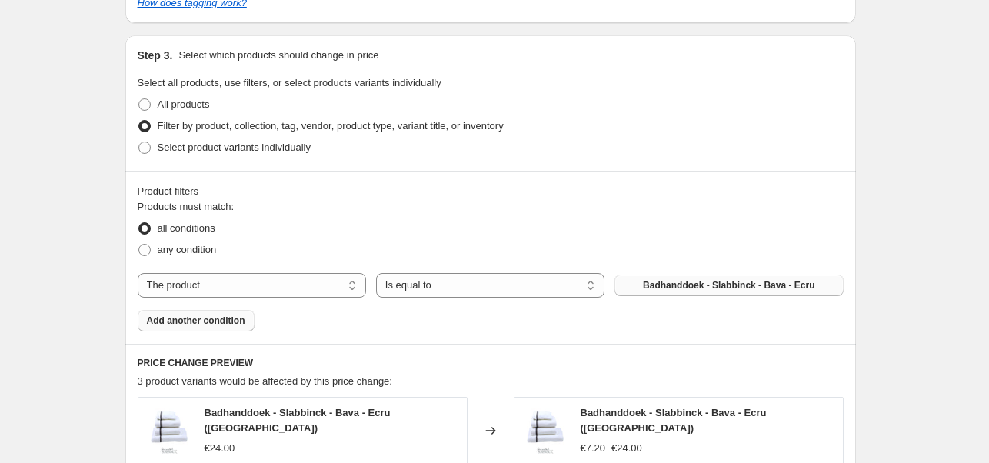
click at [834, 281] on button "Badhanddoek - Slabbinck - Bava - Ecru" at bounding box center [728, 286] width 228 height 22
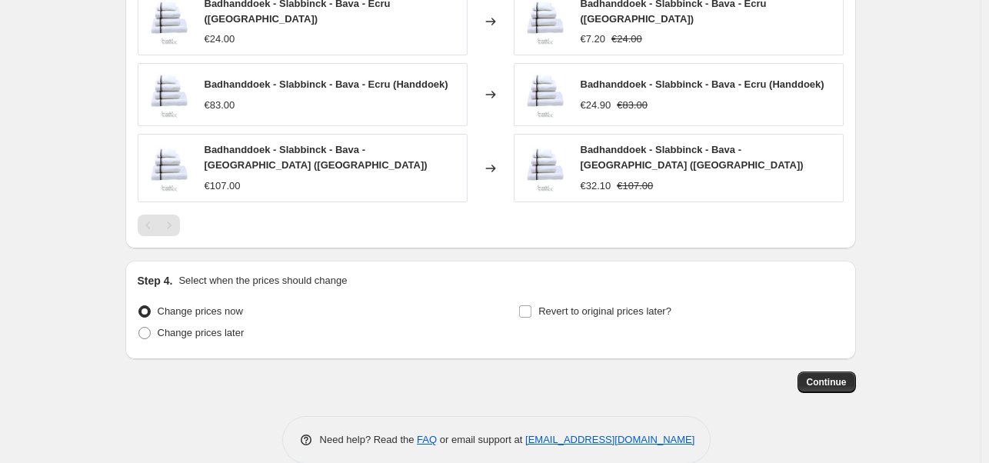
scroll to position [1191, 0]
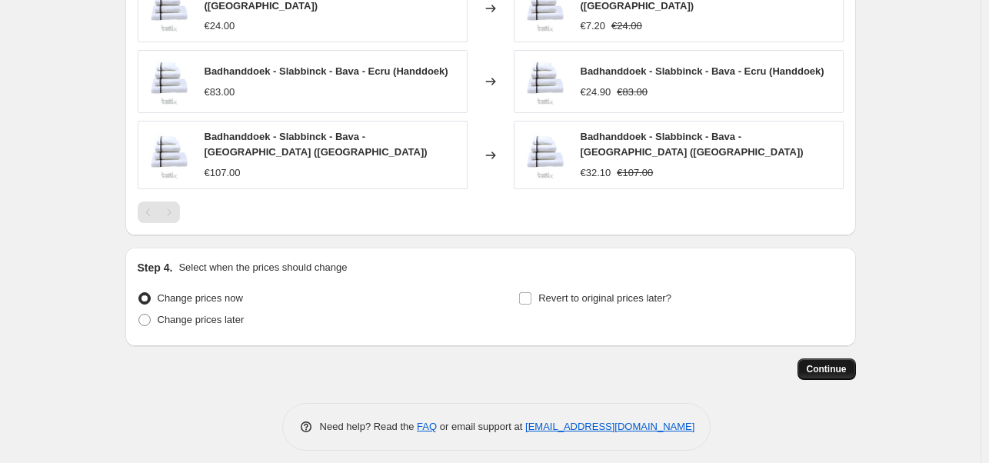
click at [827, 363] on span "Continue" at bounding box center [827, 369] width 40 height 12
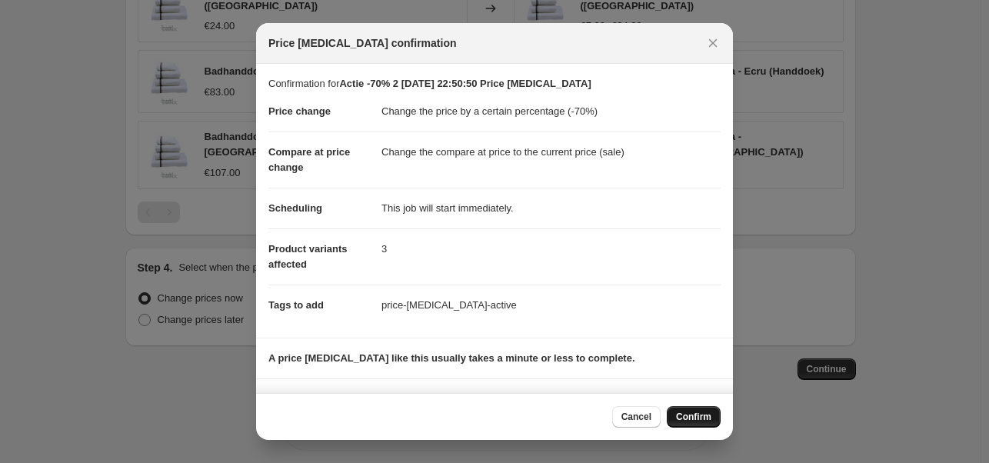
click at [694, 414] on span "Confirm" at bounding box center [693, 417] width 35 height 12
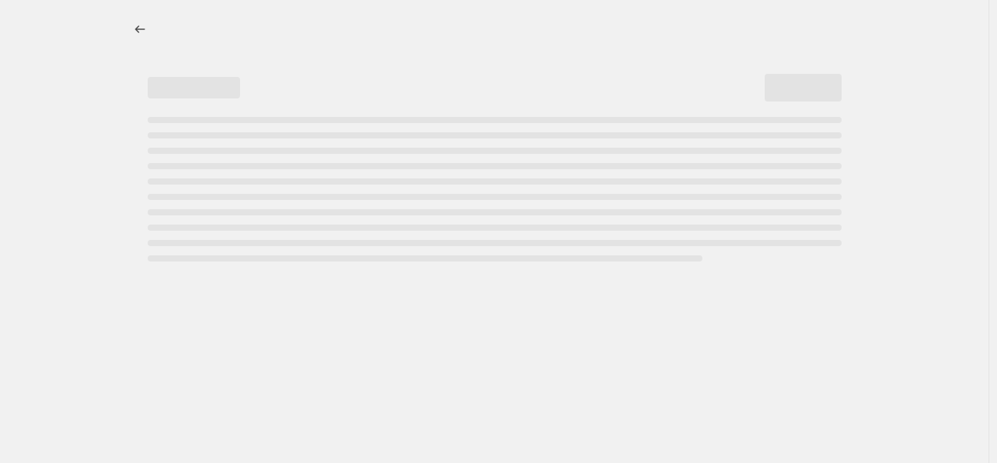
select select "percentage"
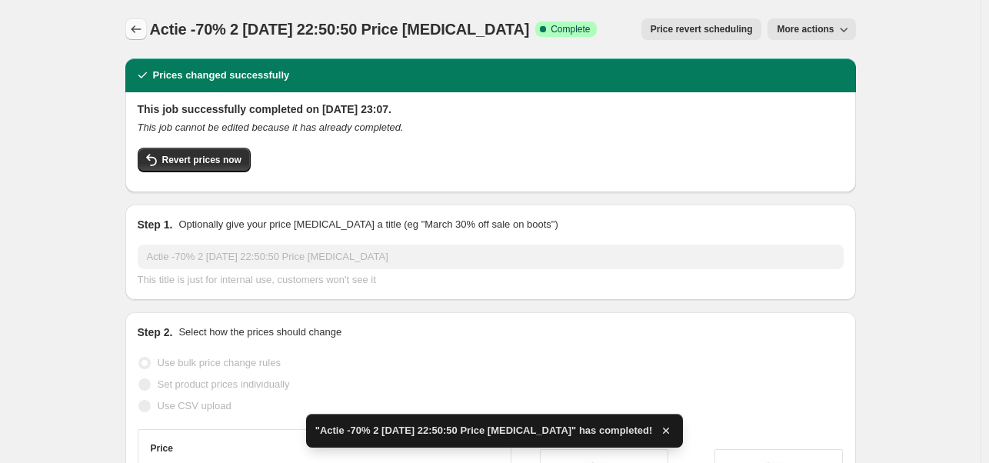
click at [138, 30] on icon "Price change jobs" at bounding box center [135, 29] width 15 height 15
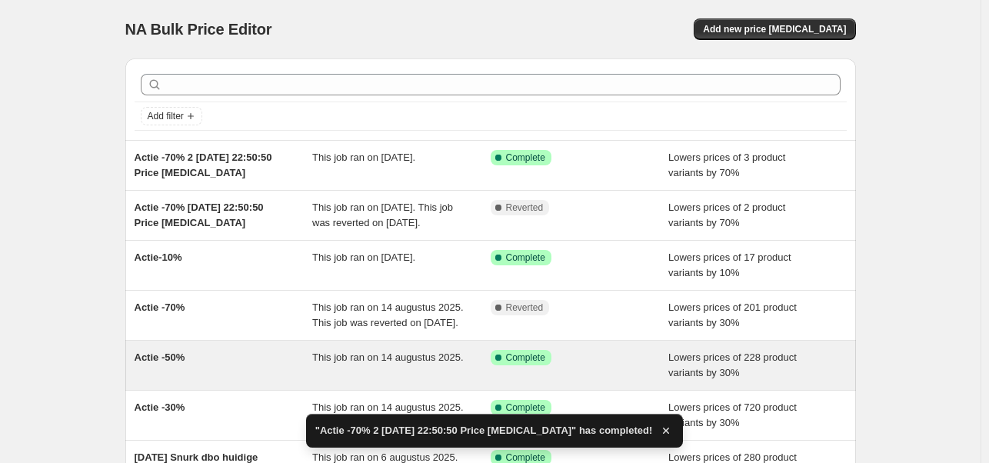
click at [206, 381] on div "Actie -50%" at bounding box center [224, 365] width 178 height 31
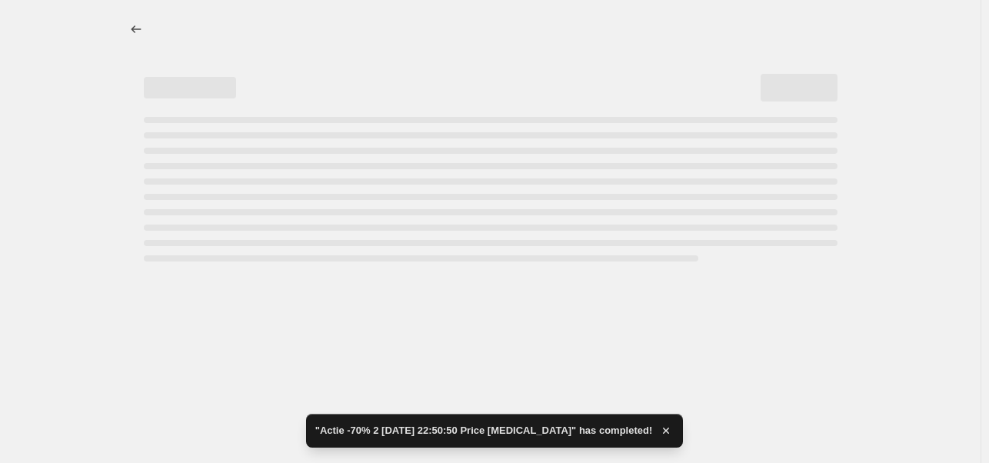
select select "percentage"
select select "tag"
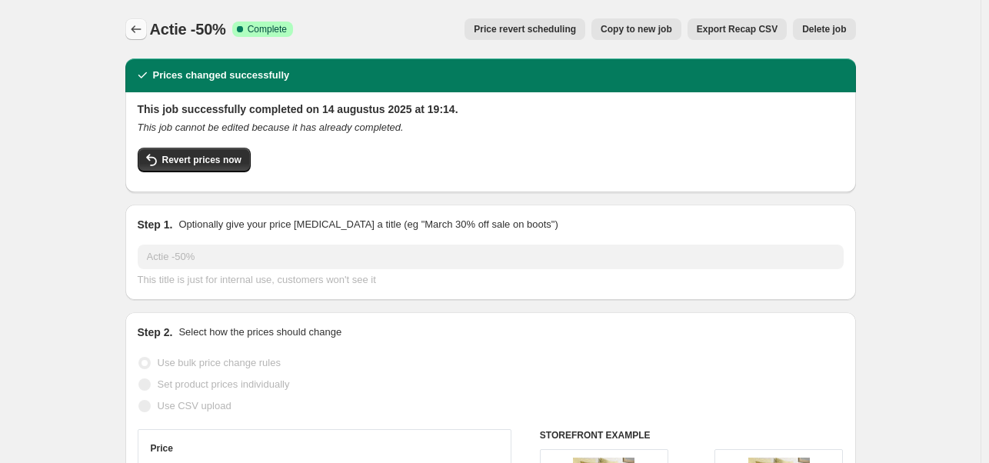
click at [138, 26] on icon "Price change jobs" at bounding box center [135, 29] width 15 height 15
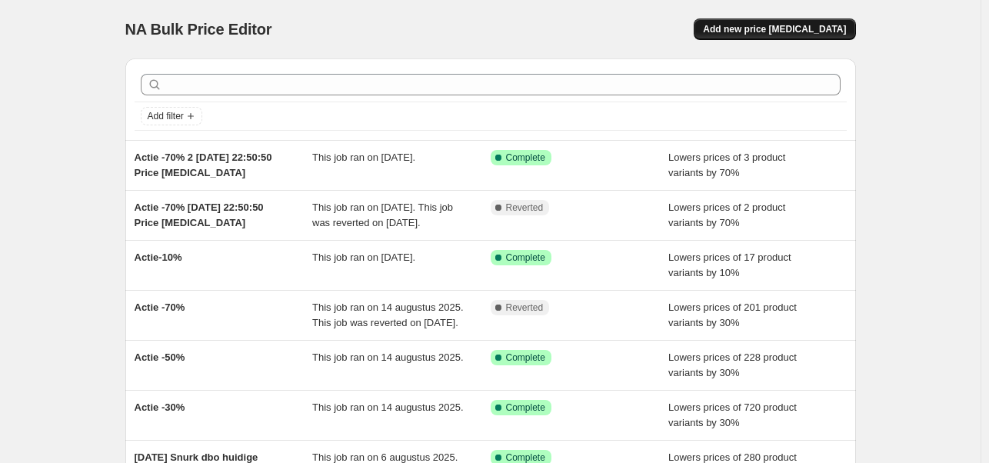
click at [769, 32] on span "Add new price [MEDICAL_DATA]" at bounding box center [774, 29] width 143 height 12
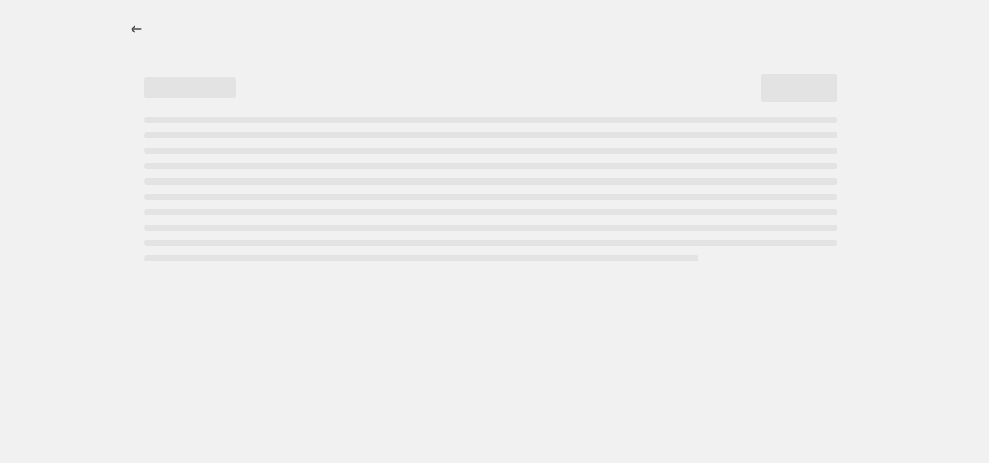
select select "percentage"
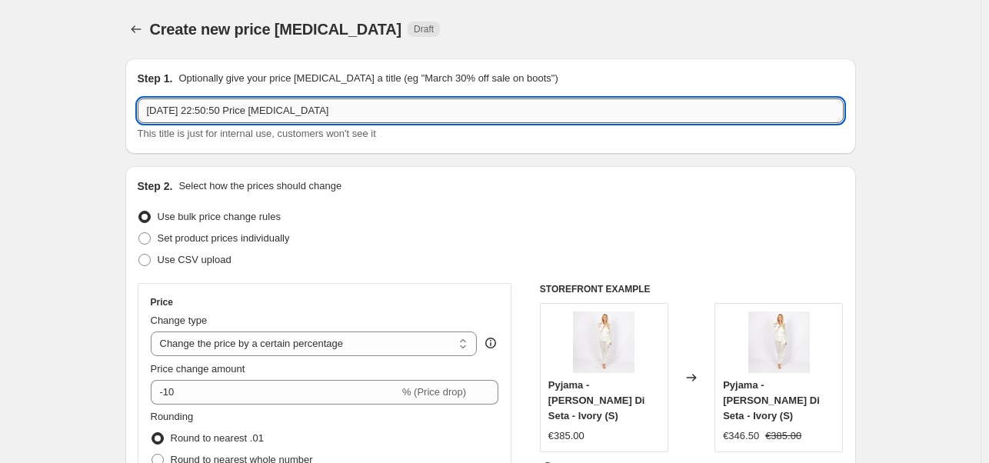
click at [148, 108] on input "[DATE] 22:50:50 Price [MEDICAL_DATA]" at bounding box center [491, 110] width 706 height 25
type input "Actie -70 3 [DATE] 22:50:50 Price [MEDICAL_DATA]"
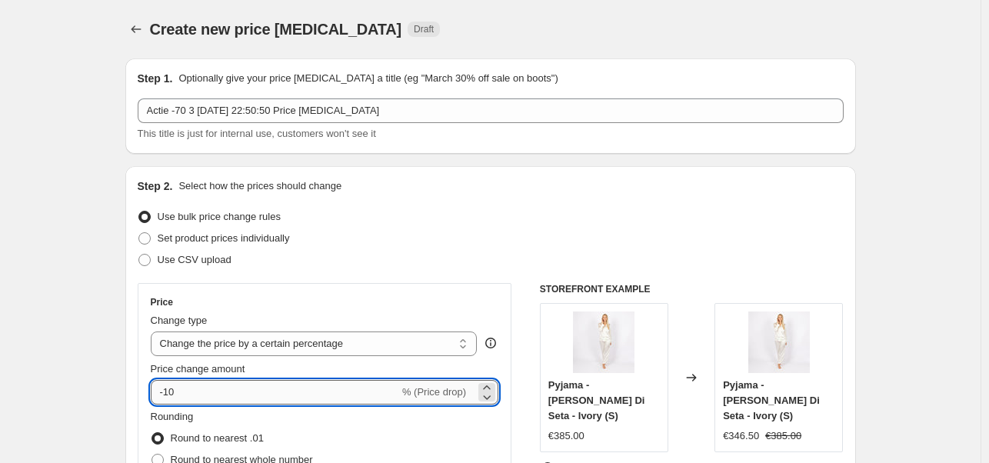
click at [172, 391] on input "-10" at bounding box center [275, 392] width 248 height 25
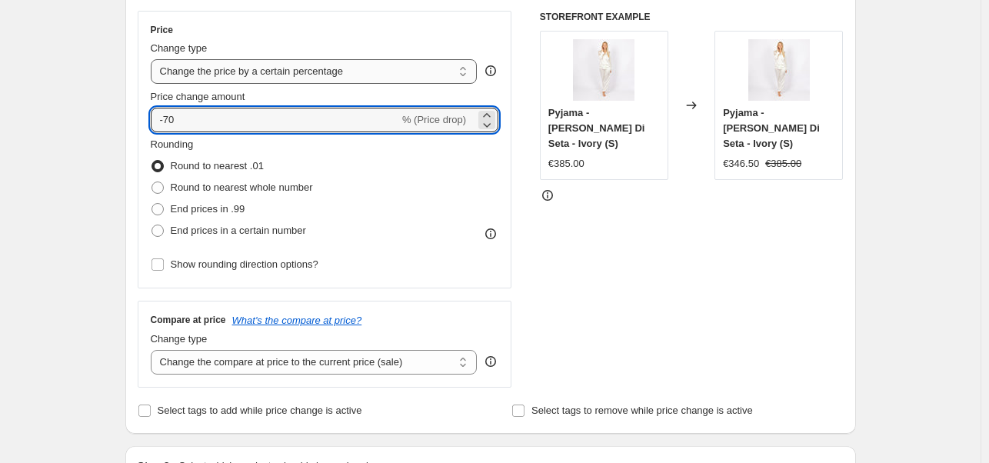
scroll to position [308, 0]
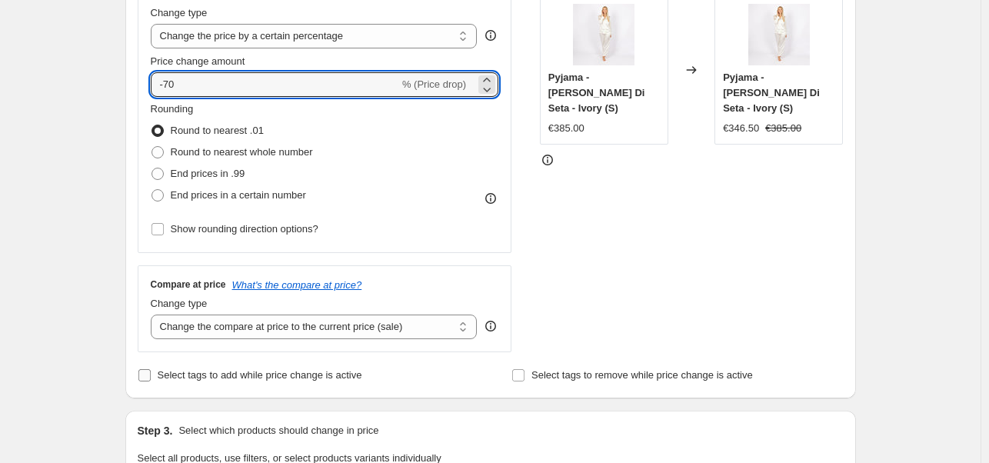
type input "-70"
click at [151, 376] on input "Select tags to add while price change is active" at bounding box center [144, 375] width 12 height 12
checkbox input "true"
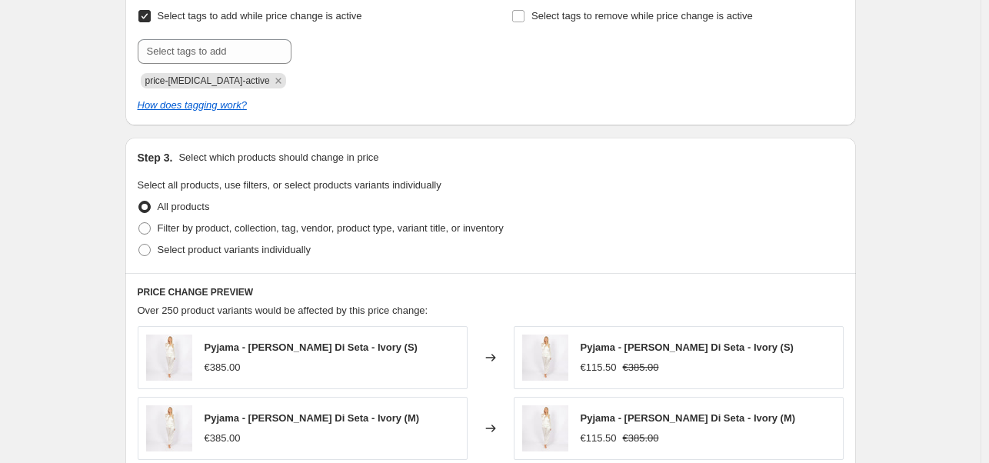
scroll to position [692, 0]
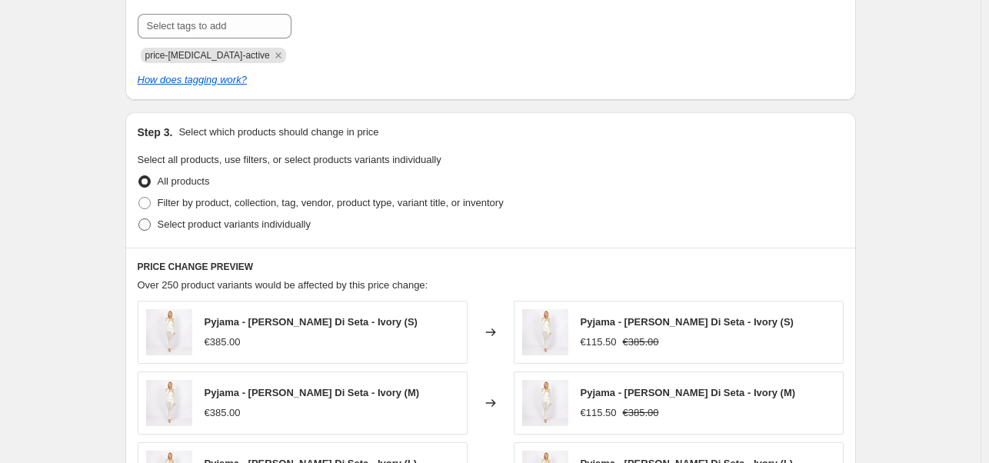
click at [149, 225] on span at bounding box center [144, 224] width 12 height 12
click at [139, 219] on input "Select product variants individually" at bounding box center [138, 218] width 1 height 1
radio input "true"
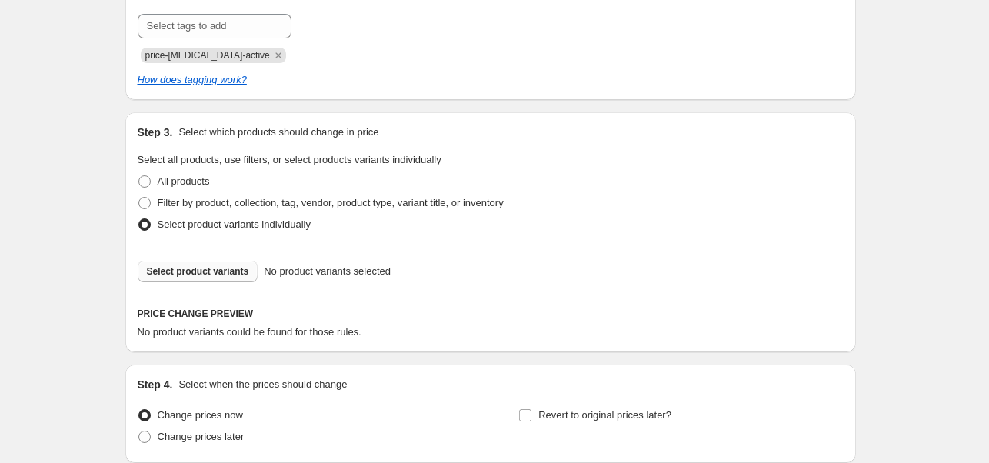
click at [201, 271] on span "Select product variants" at bounding box center [198, 271] width 102 height 12
click at [149, 182] on span at bounding box center [144, 181] width 12 height 12
click at [139, 176] on input "All products" at bounding box center [138, 175] width 1 height 1
radio input "true"
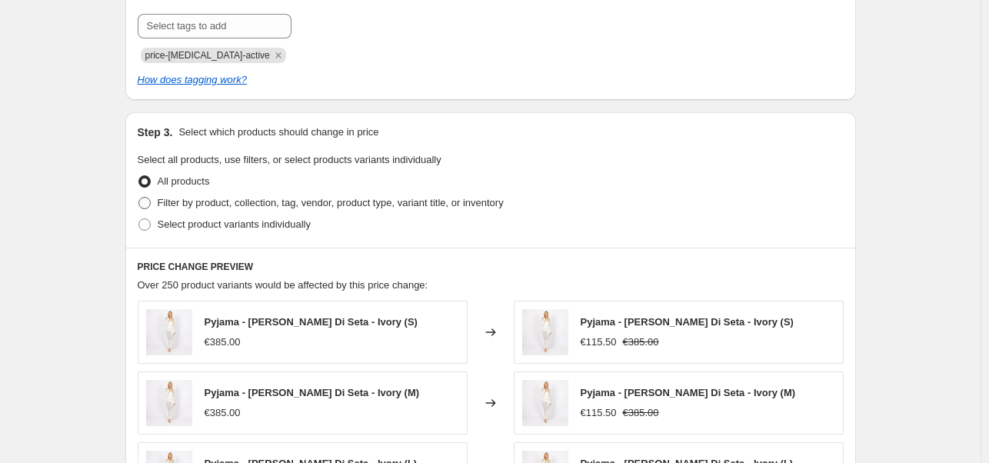
click at [148, 202] on span at bounding box center [144, 203] width 12 height 12
click at [139, 198] on input "Filter by product, collection, tag, vendor, product type, variant title, or inv…" at bounding box center [138, 197] width 1 height 1
radio input "true"
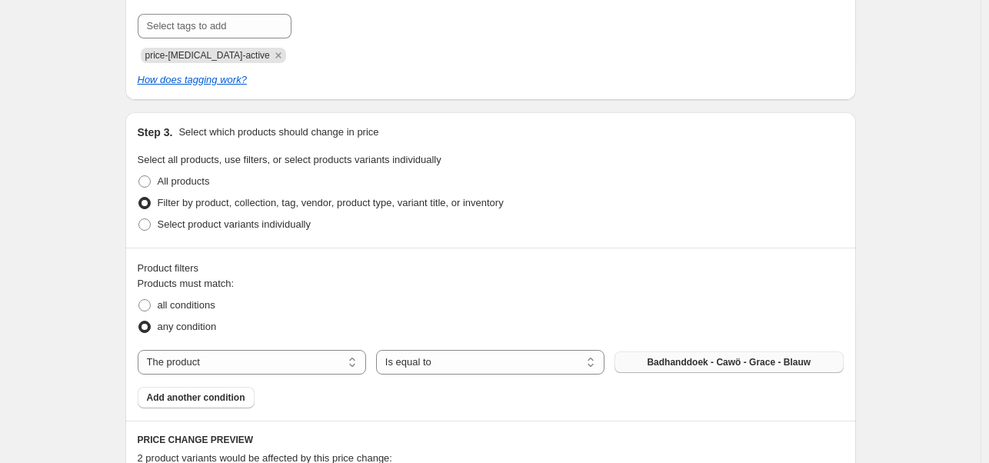
click at [680, 364] on span "Badhanddoek - Cawö - Grace - Blauw" at bounding box center [729, 362] width 164 height 12
click at [678, 361] on span "Badhanddoek - Cawö - Grace - Blauw" at bounding box center [729, 362] width 164 height 12
click at [357, 363] on select "The product The product's collection The product's tag The product's vendor The…" at bounding box center [252, 362] width 228 height 25
select select "tag"
click at [663, 366] on button "4 seizoenen" at bounding box center [728, 362] width 228 height 22
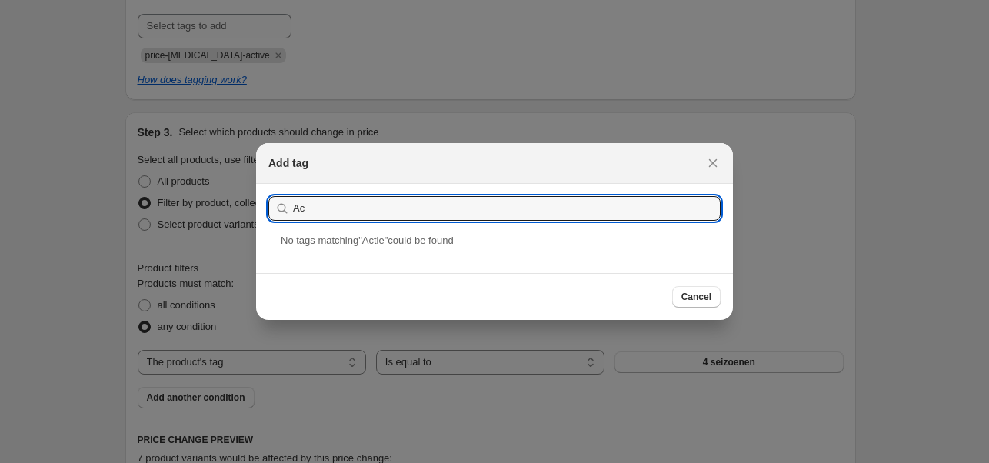
type input "A"
type input "actie70"
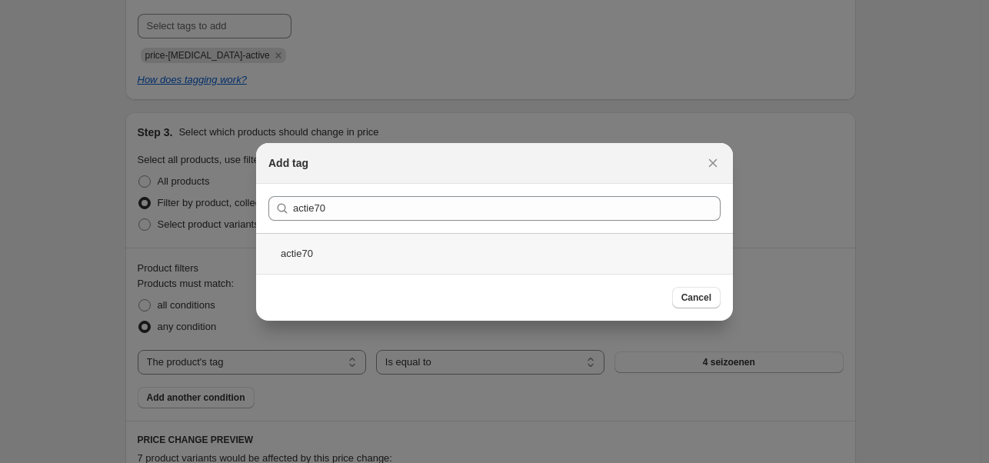
click at [303, 256] on div "actie70" at bounding box center [494, 253] width 477 height 41
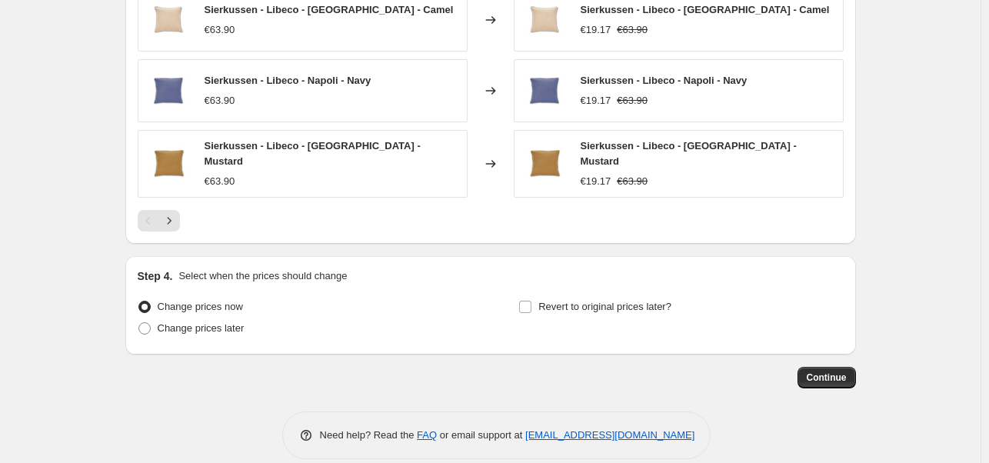
scroll to position [1332, 0]
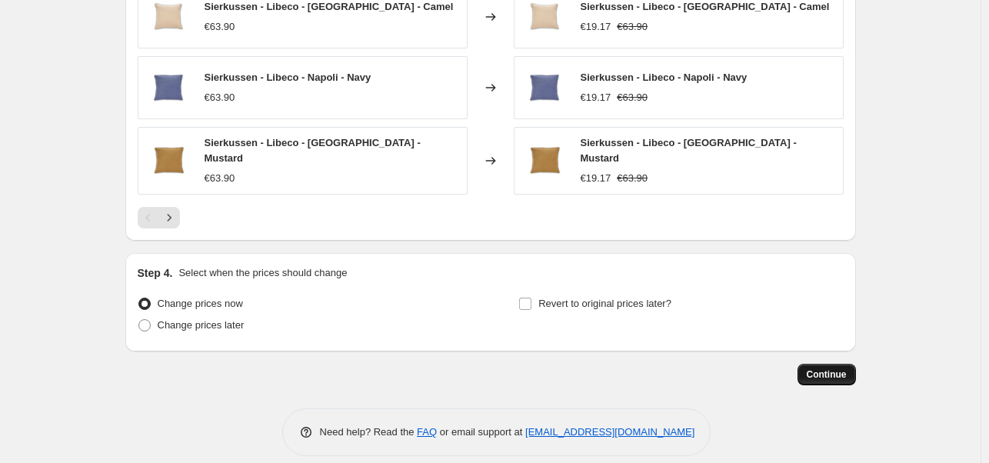
click at [834, 368] on span "Continue" at bounding box center [827, 374] width 40 height 12
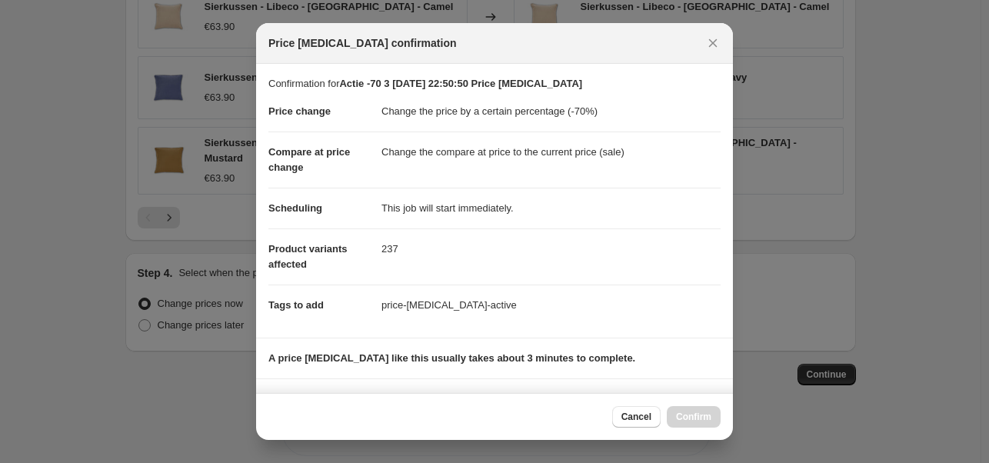
click at [689, 420] on div "Cancel Confirm" at bounding box center [666, 417] width 108 height 22
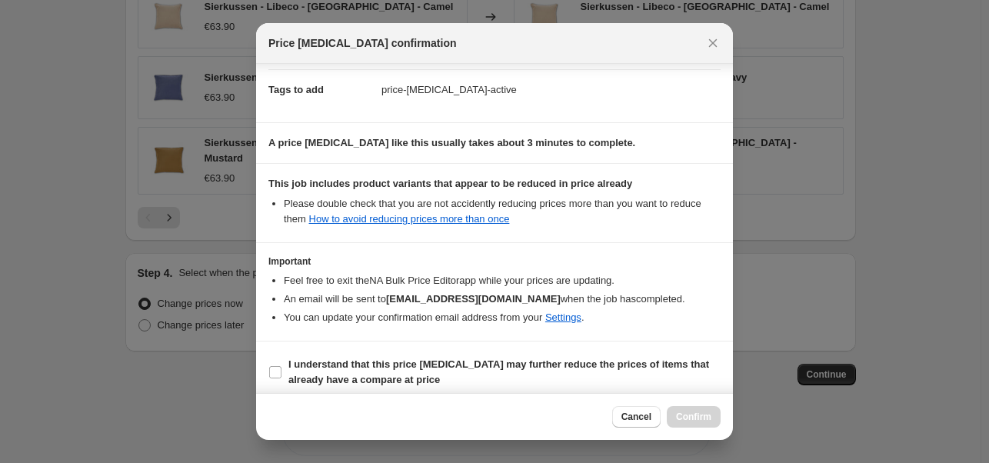
scroll to position [224, 0]
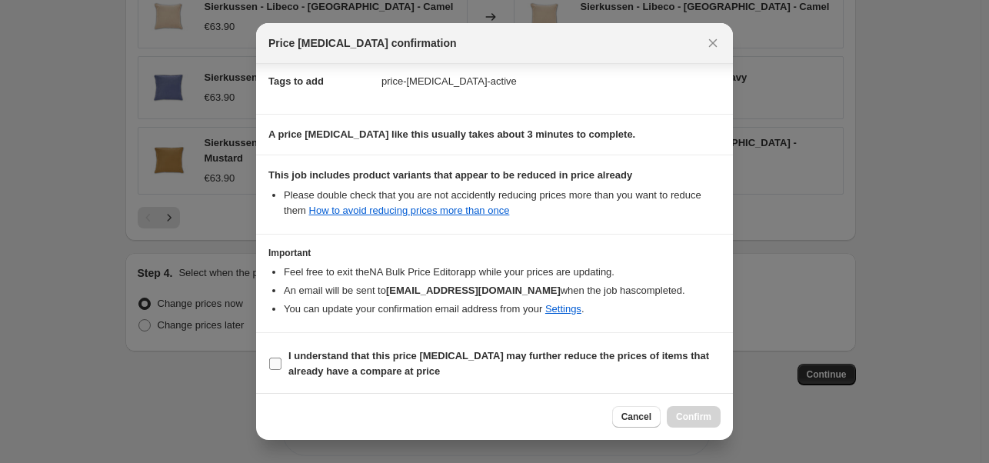
click at [274, 364] on input "I understand that this price [MEDICAL_DATA] may further reduce the prices of it…" at bounding box center [275, 364] width 12 height 12
checkbox input "true"
